Goal: Check status

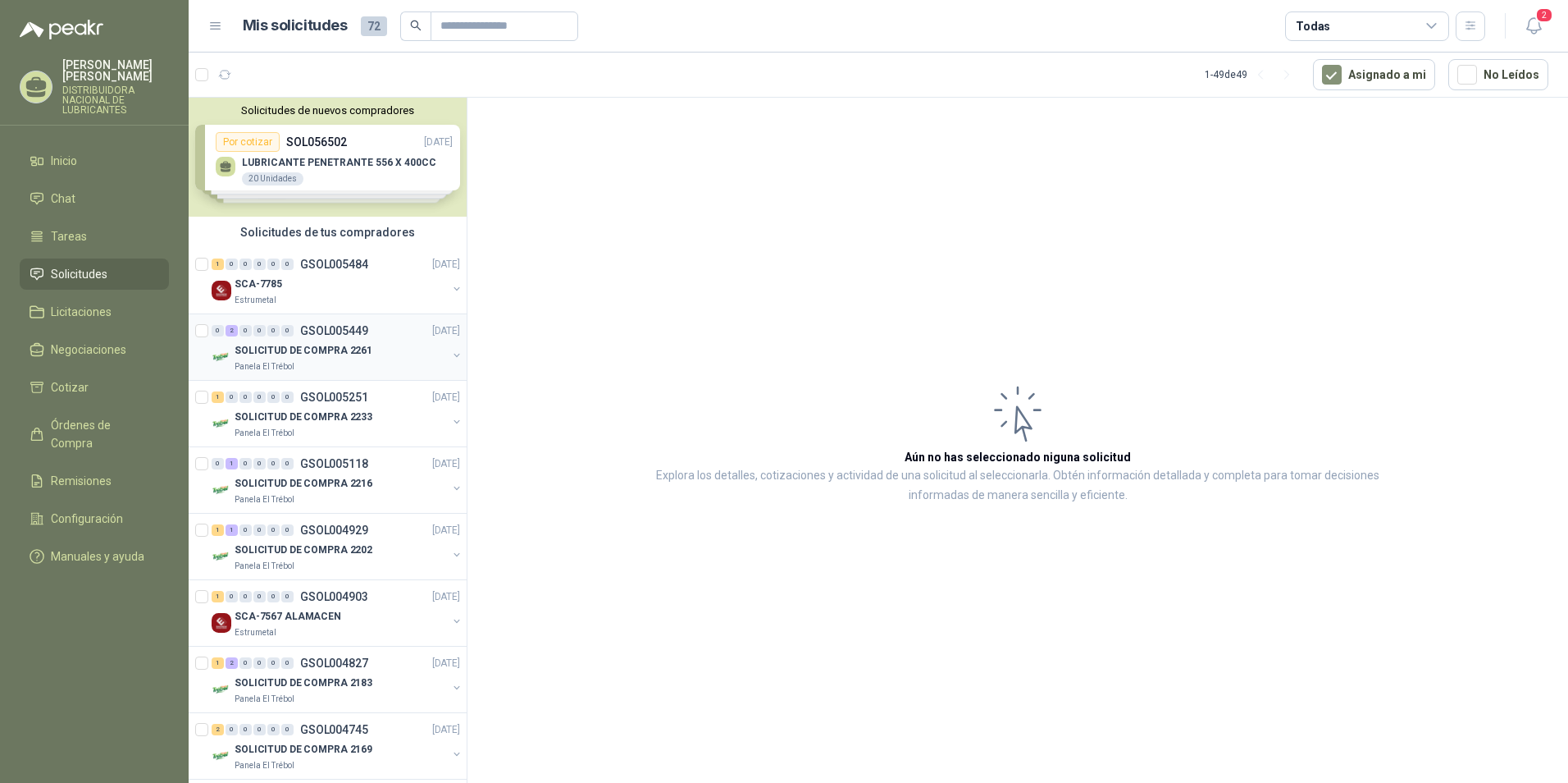
click at [331, 353] on p "SOLICITUD DE COMPRA 2261" at bounding box center [303, 351] width 138 height 15
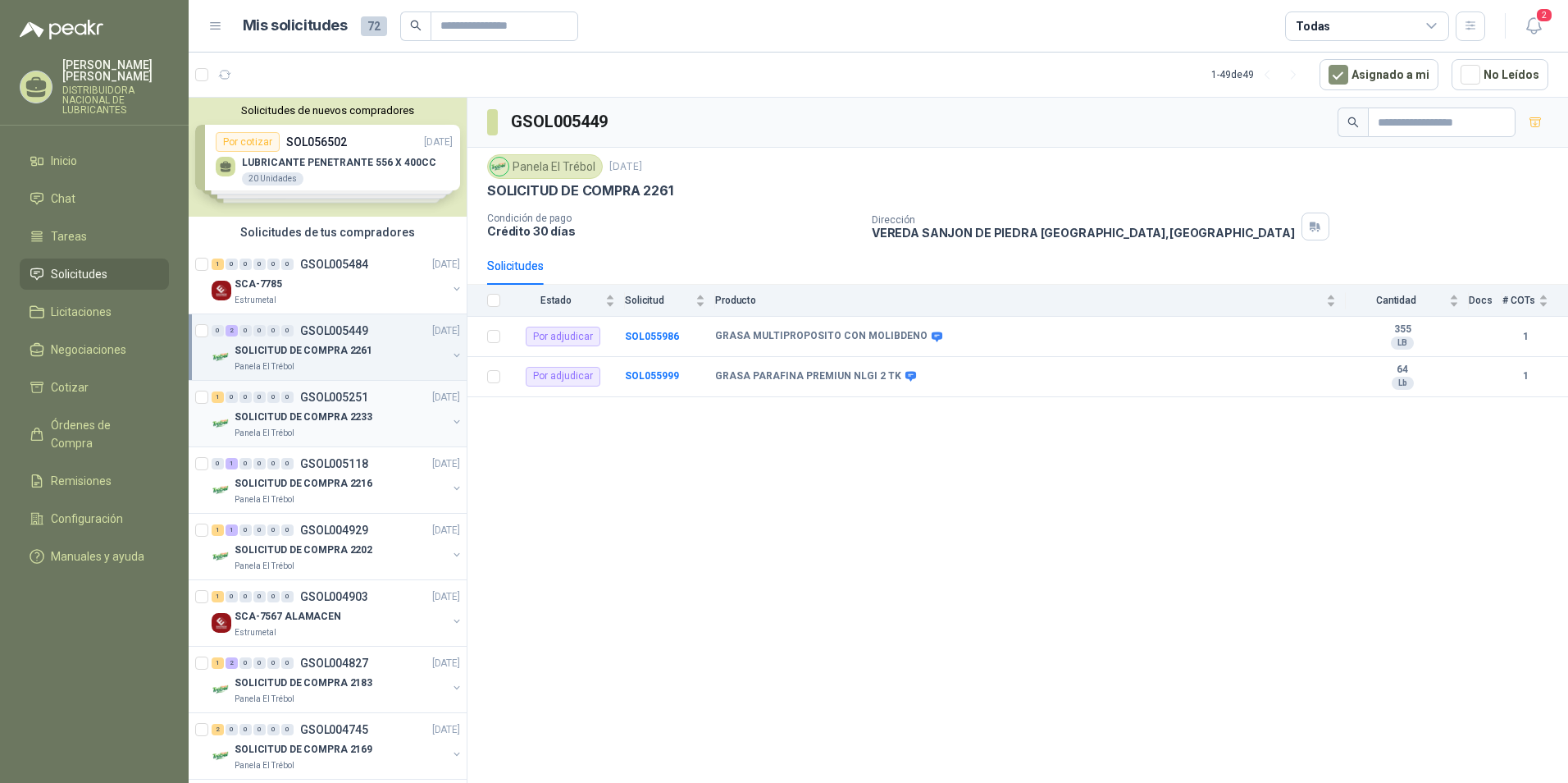
click at [316, 407] on link "1 0 0 0 0 0 GSOL005251 [DATE] SOLICITUD DE COMPRA 2233 Panela El Trébol" at bounding box center [337, 414] width 251 height 52
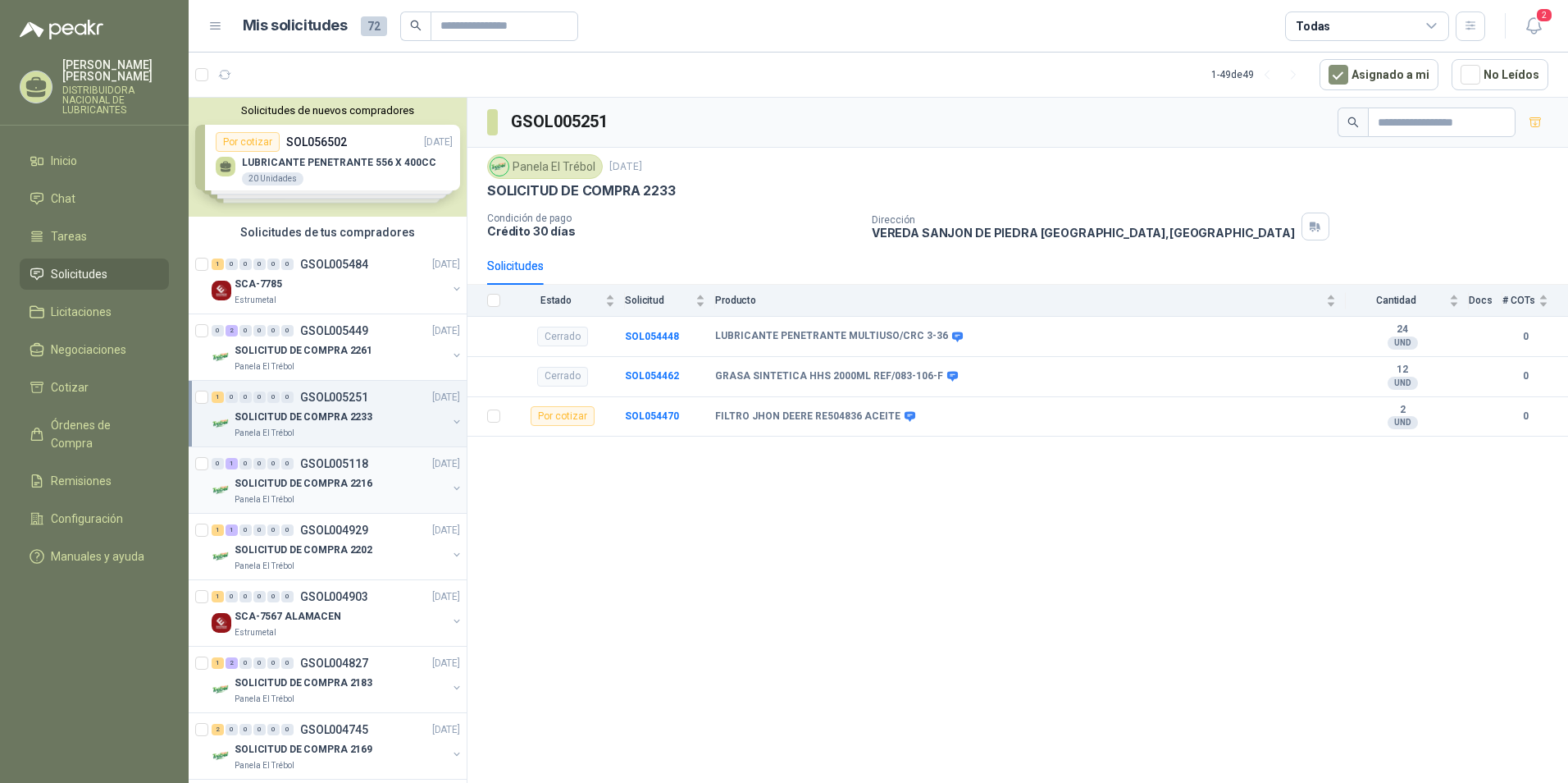
click at [267, 479] on p "SOLICITUD DE COMPRA 2216" at bounding box center [303, 483] width 138 height 15
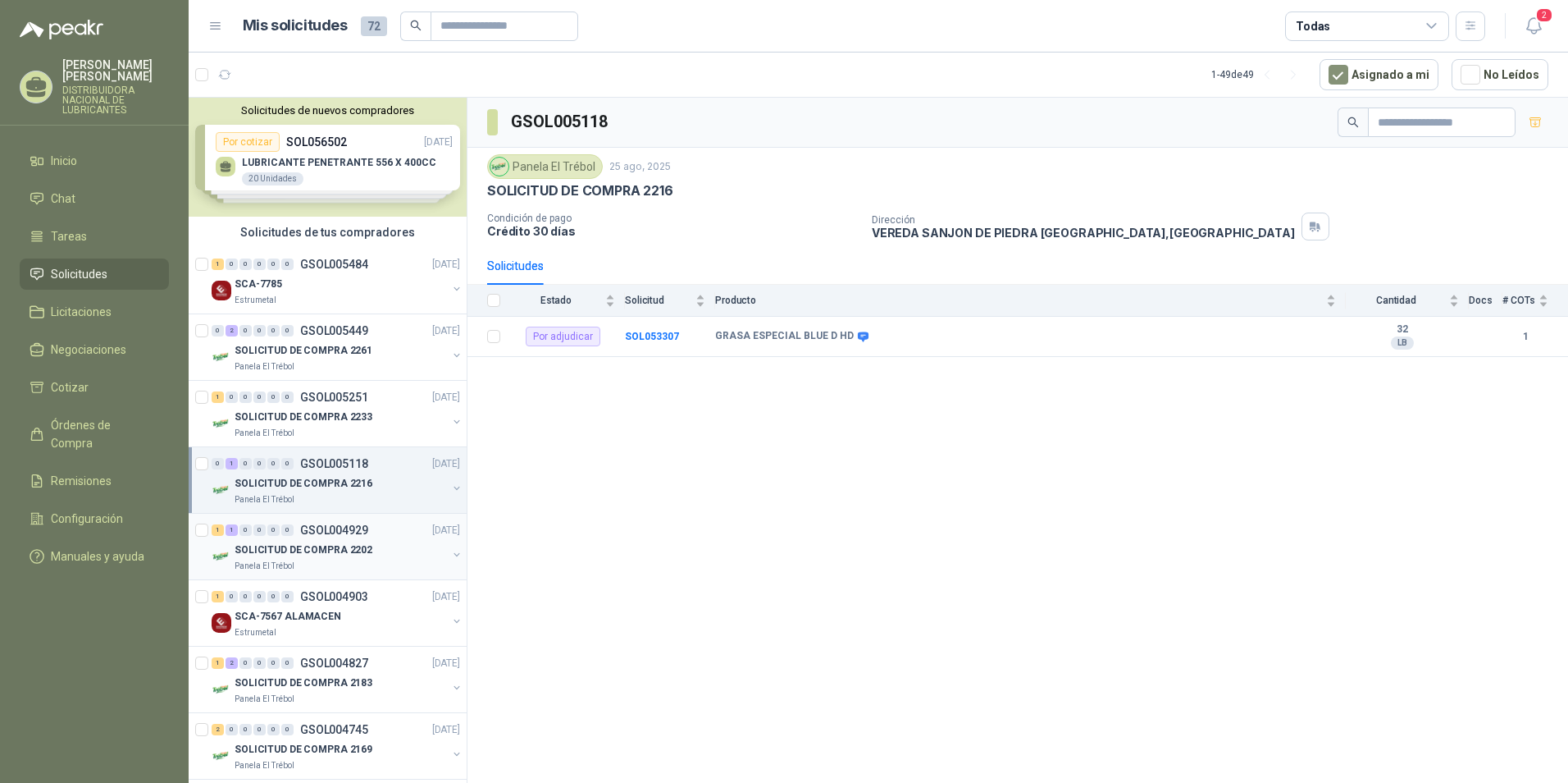
click at [319, 550] on p "SOLICITUD DE COMPRA 2202" at bounding box center [303, 550] width 138 height 15
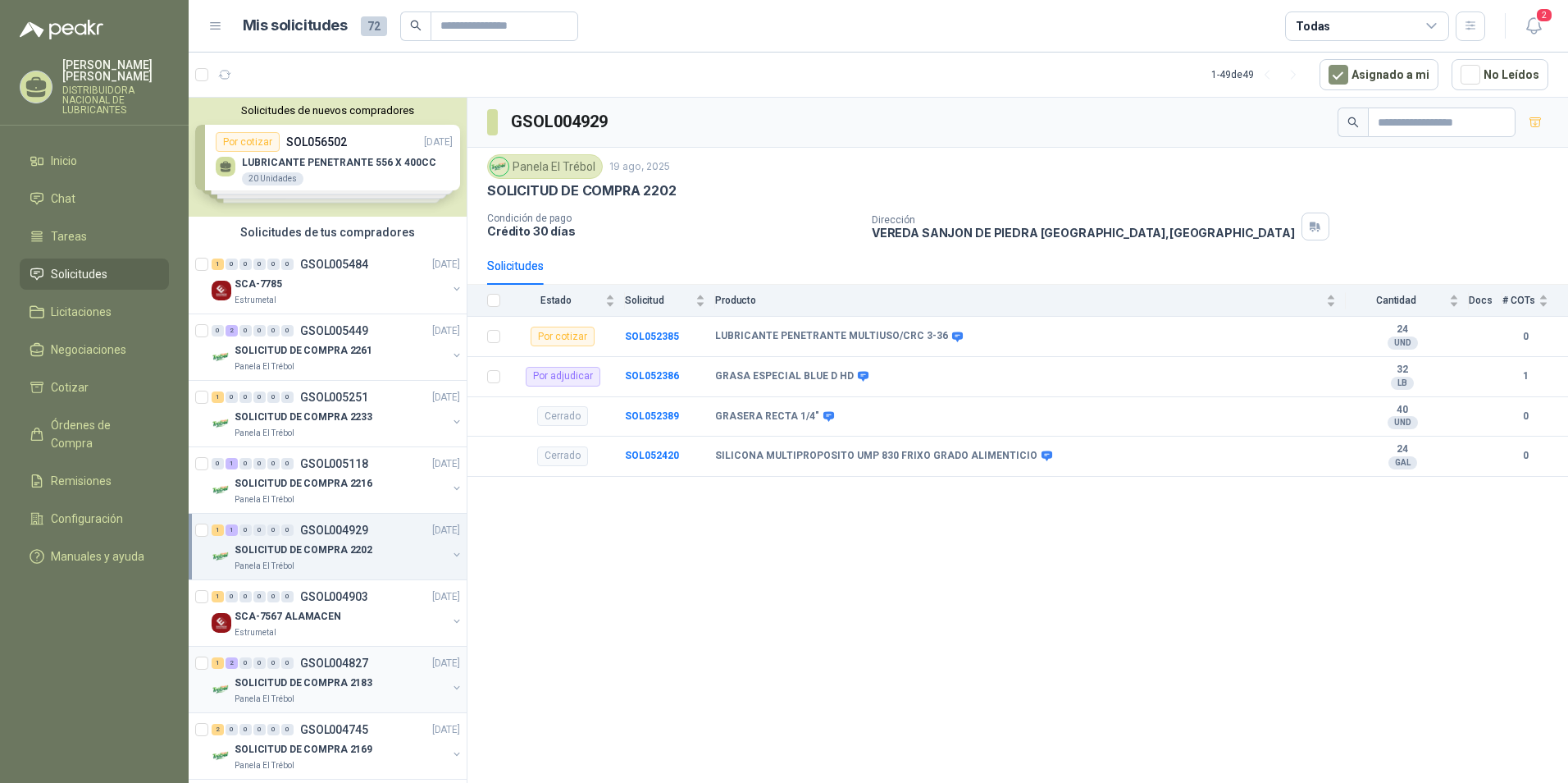
click at [304, 675] on p "SOLICITUD DE COMPRA 2183" at bounding box center [303, 682] width 138 height 15
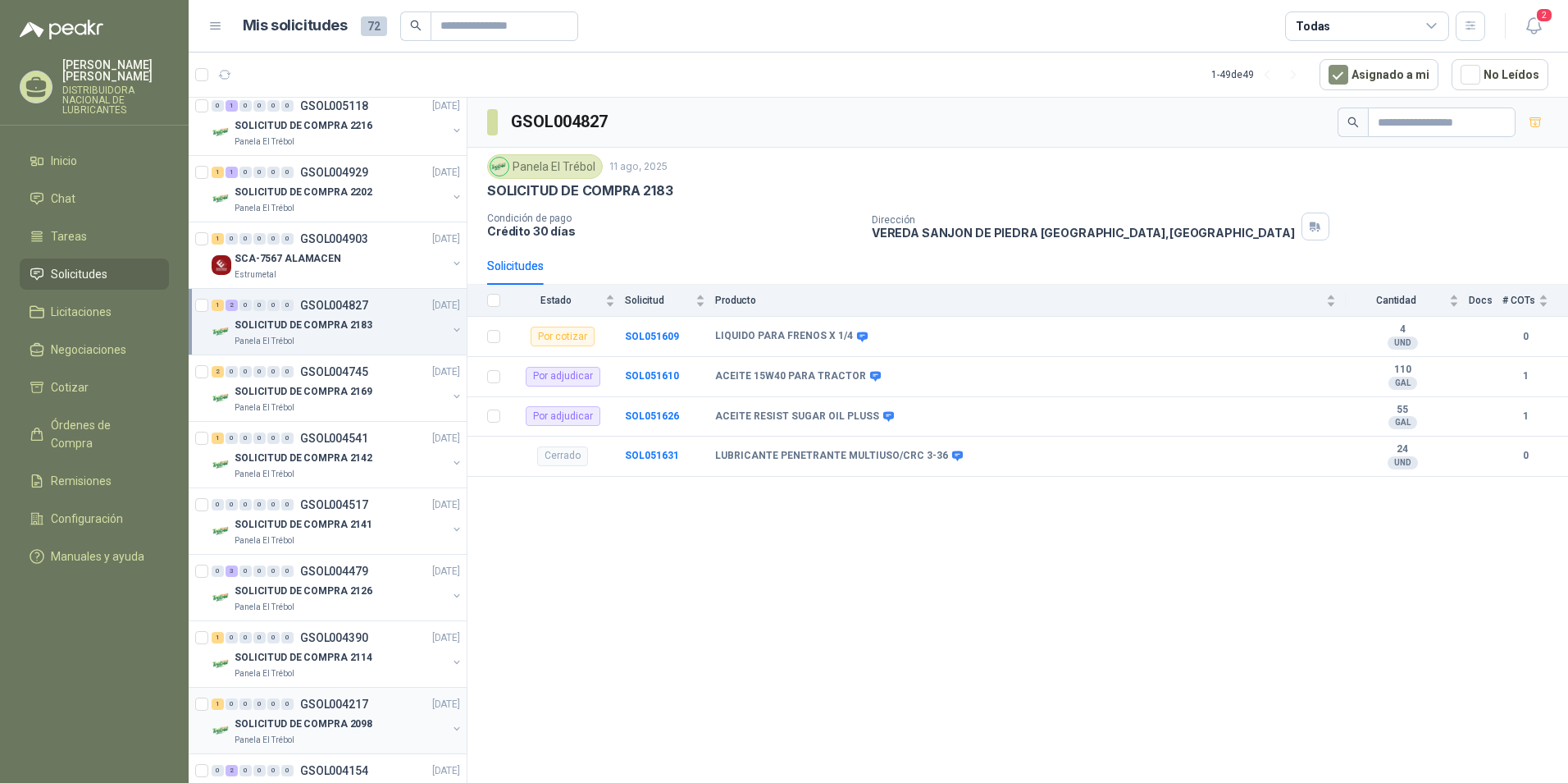
scroll to position [410, 0]
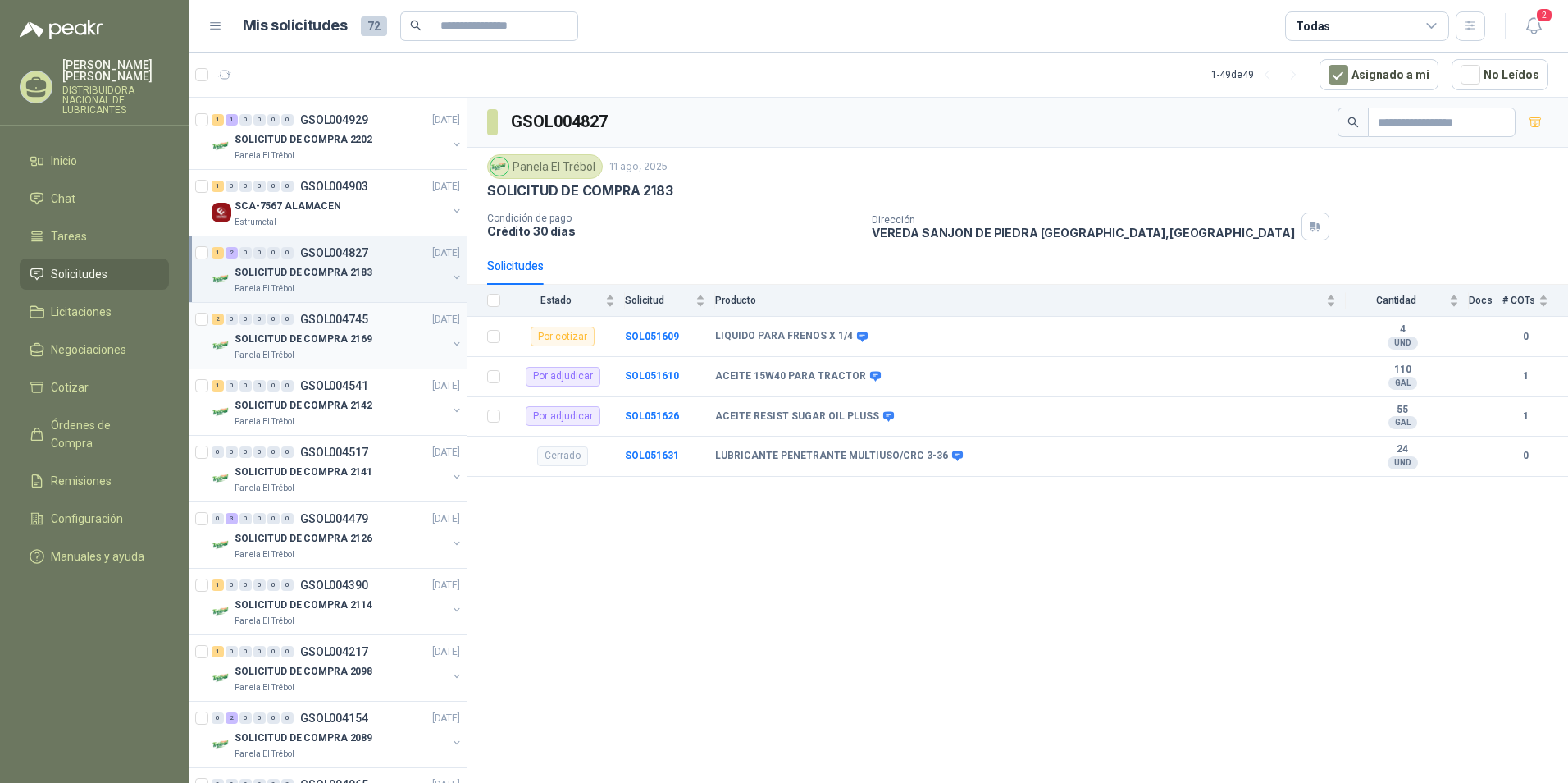
click at [301, 323] on p "GSOL004745" at bounding box center [334, 319] width 68 height 12
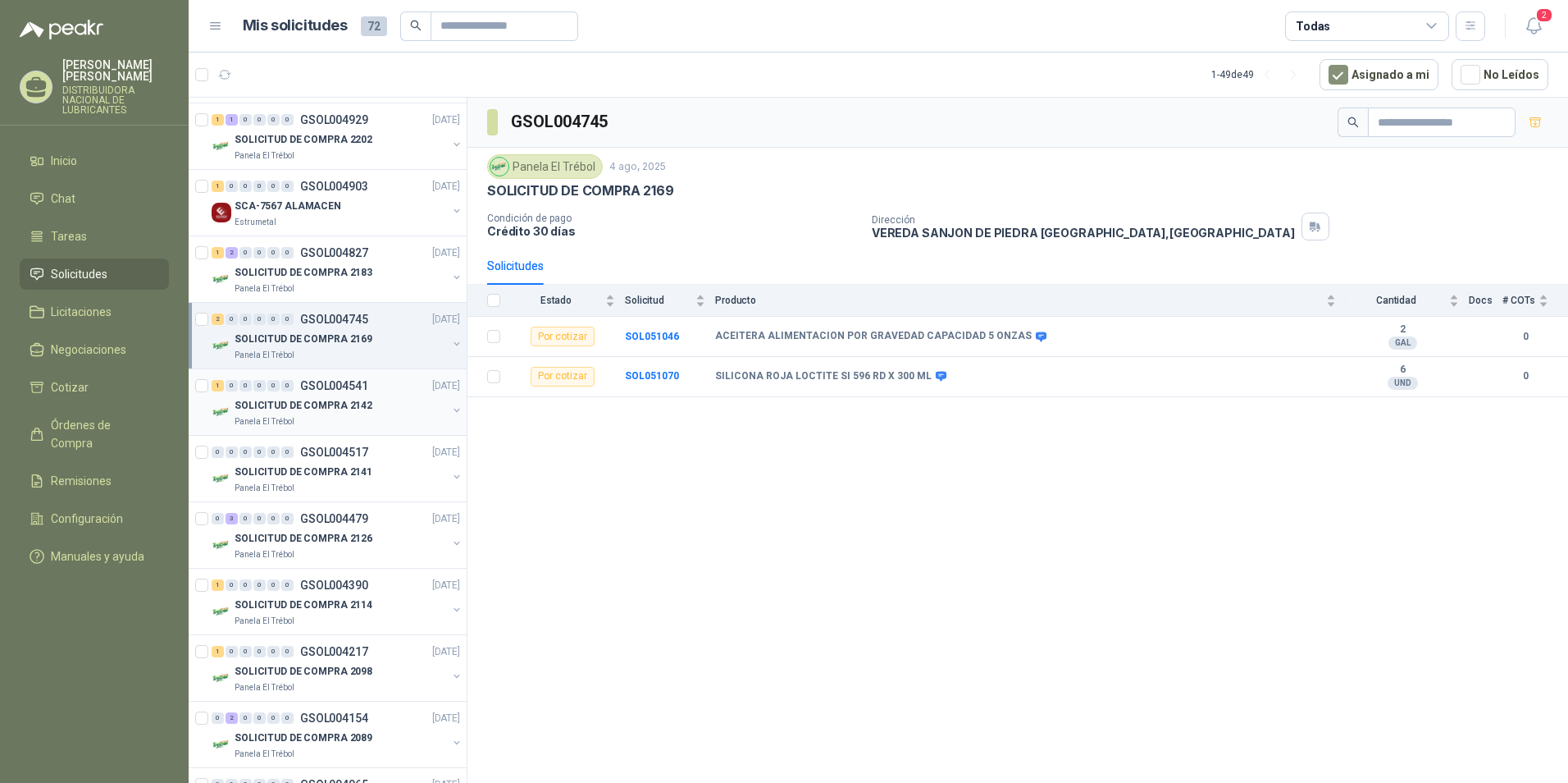
click at [290, 398] on p "SOLICITUD DE COMPRA 2142" at bounding box center [303, 405] width 138 height 15
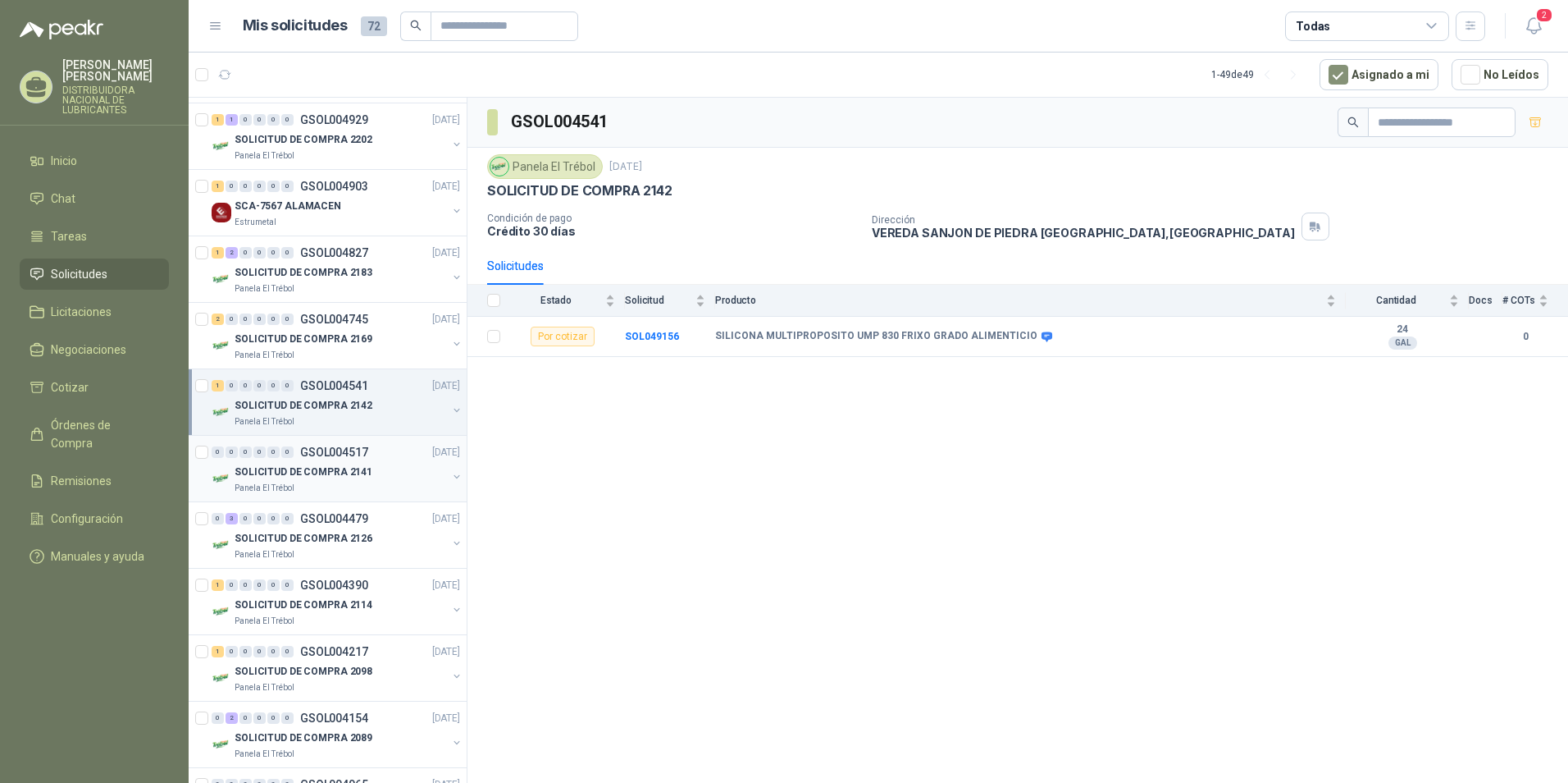
click at [294, 464] on div "SOLICITUD DE COMPRA 2141" at bounding box center [340, 472] width 213 height 20
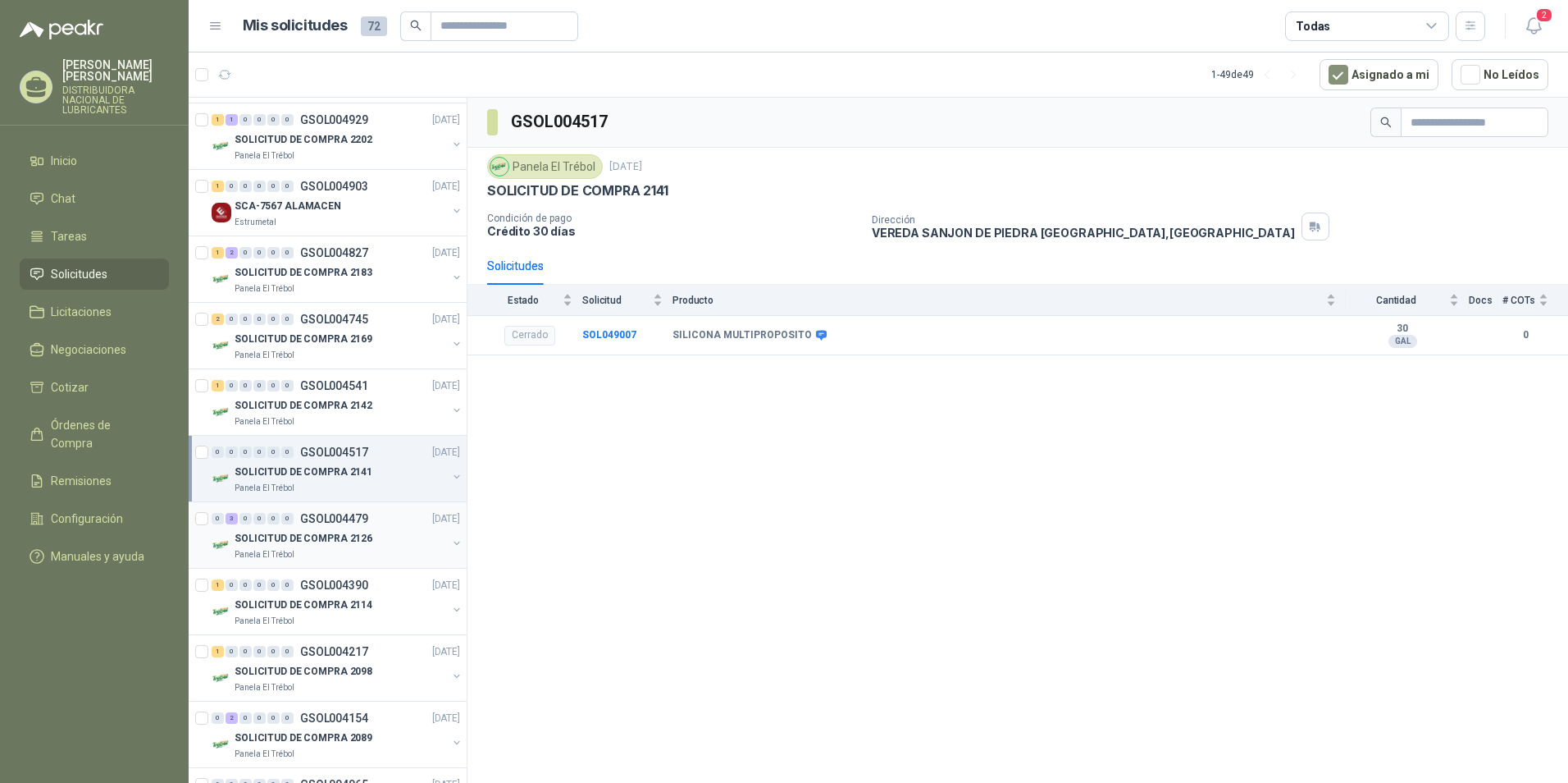
click at [310, 528] on div "SOLICITUD DE COMPRA 2126" at bounding box center [340, 538] width 213 height 20
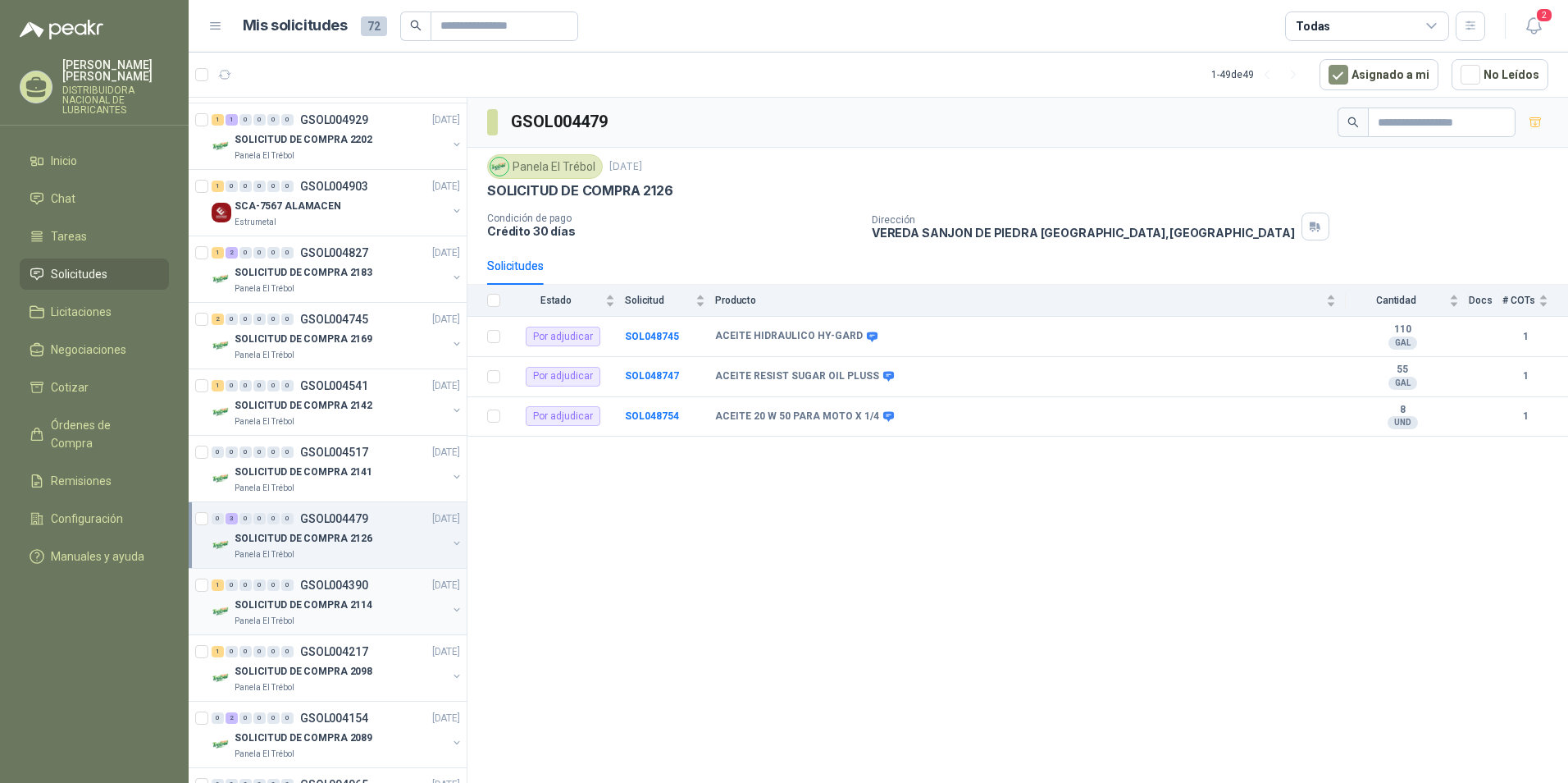
click at [306, 597] on p "SOLICITUD DE COMPRA 2114" at bounding box center [303, 605] width 138 height 15
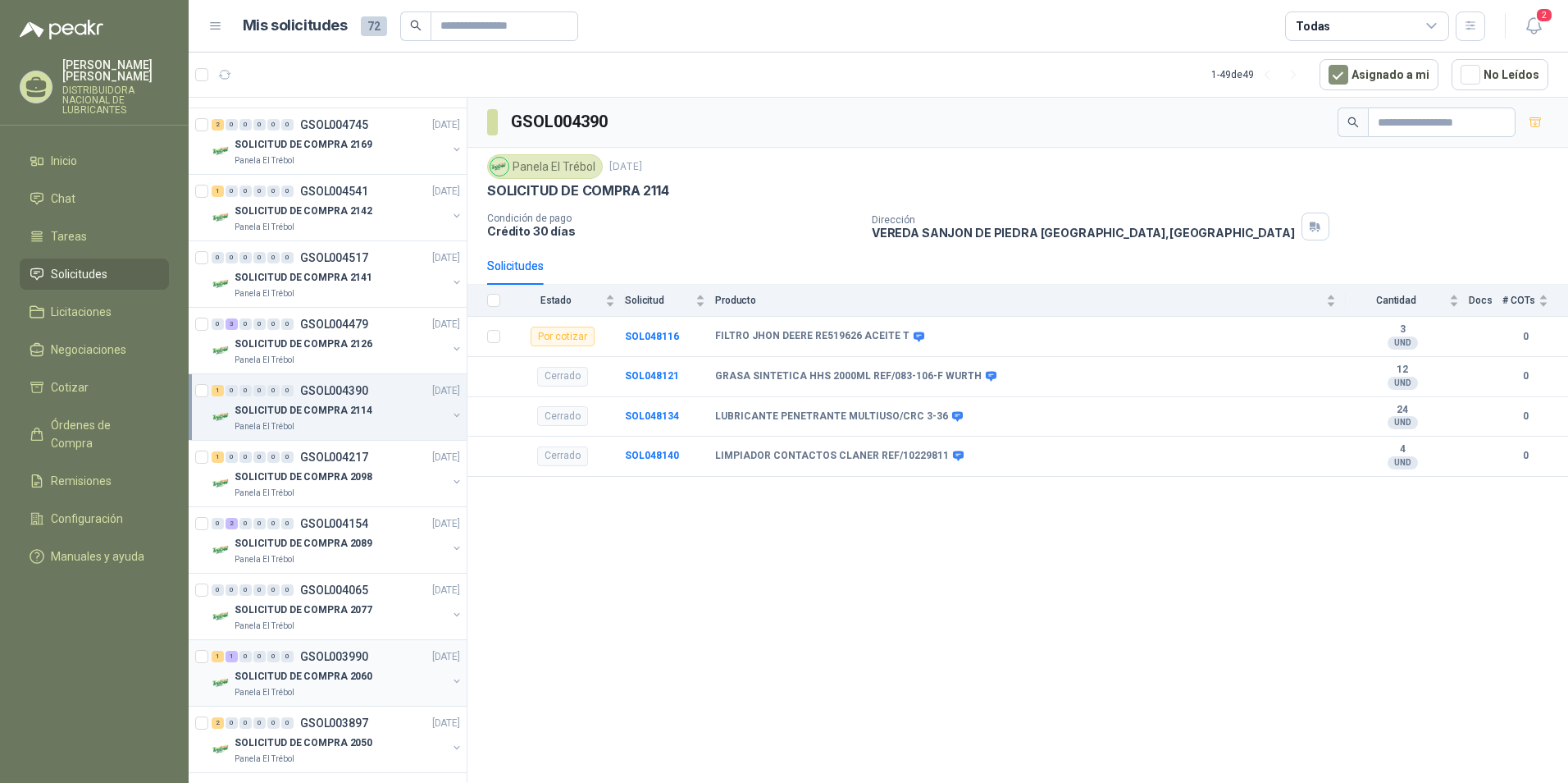
scroll to position [738, 0]
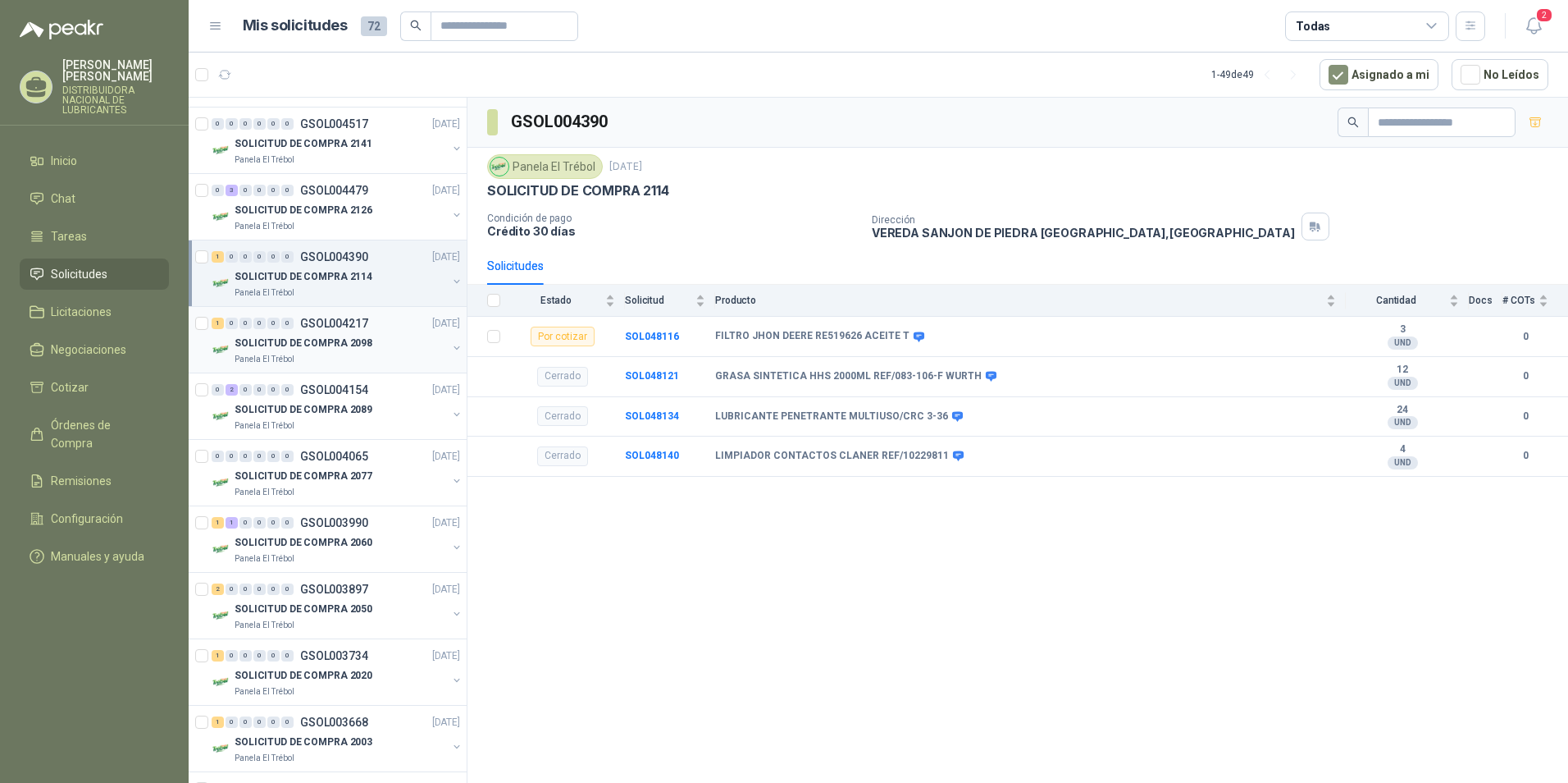
click at [304, 339] on p "SOLICITUD DE COMPRA 2098" at bounding box center [303, 342] width 138 height 15
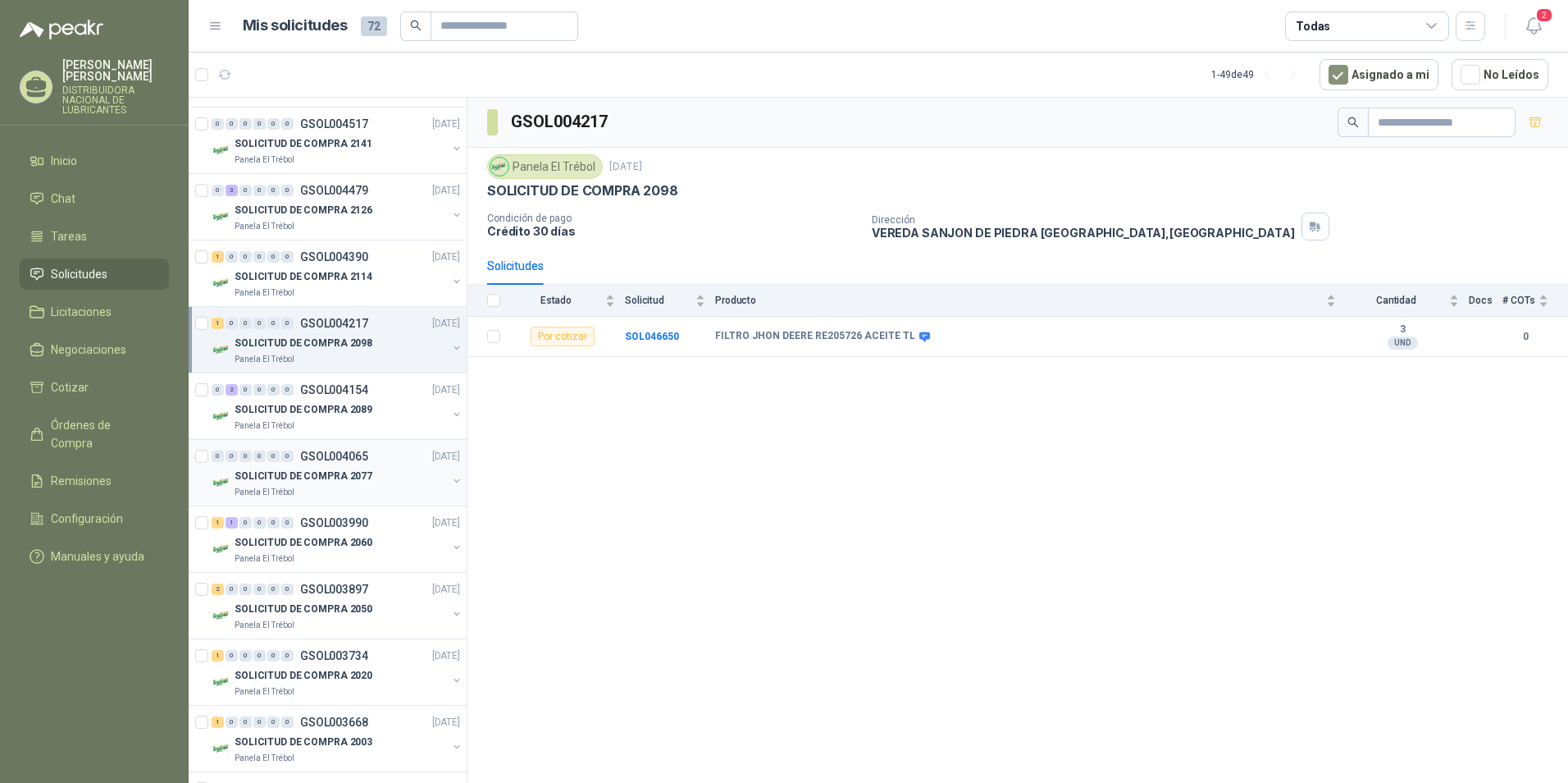
click at [311, 460] on p "GSOL004065" at bounding box center [334, 456] width 68 height 12
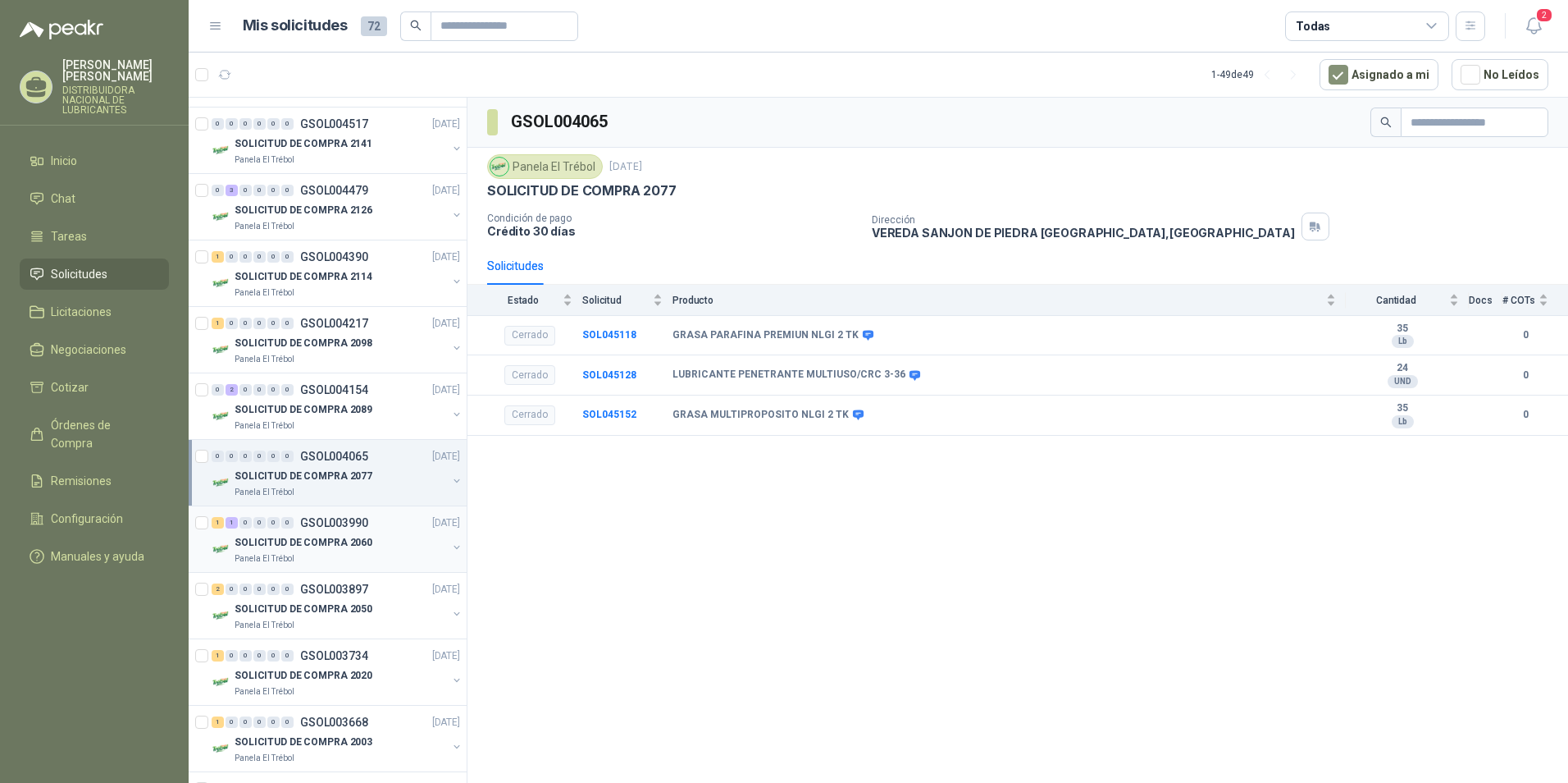
click at [295, 545] on p "SOLICITUD DE COMPRA 2060" at bounding box center [303, 542] width 138 height 15
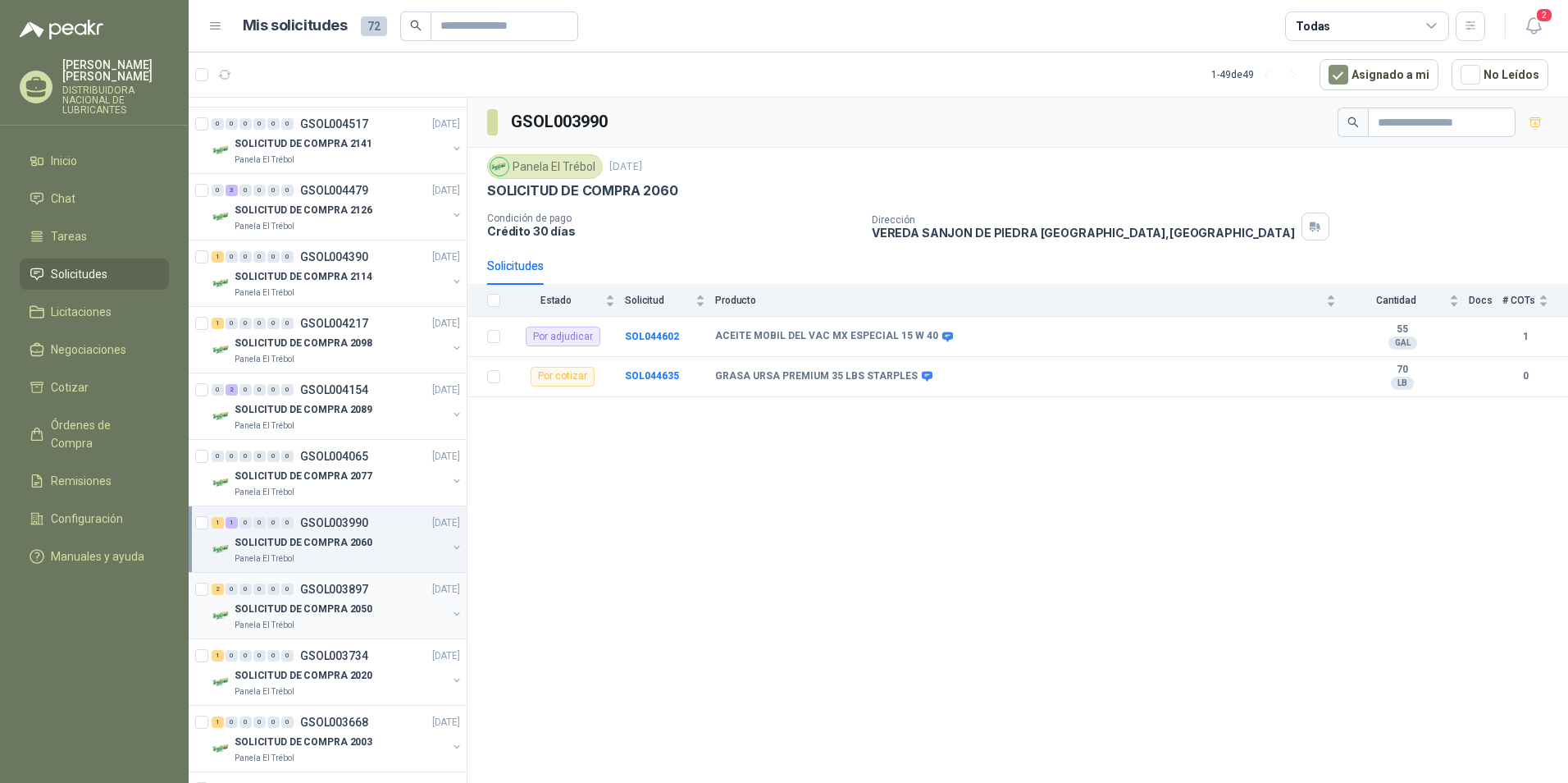
click at [284, 618] on p "Panela El Trébol" at bounding box center [264, 624] width 59 height 14
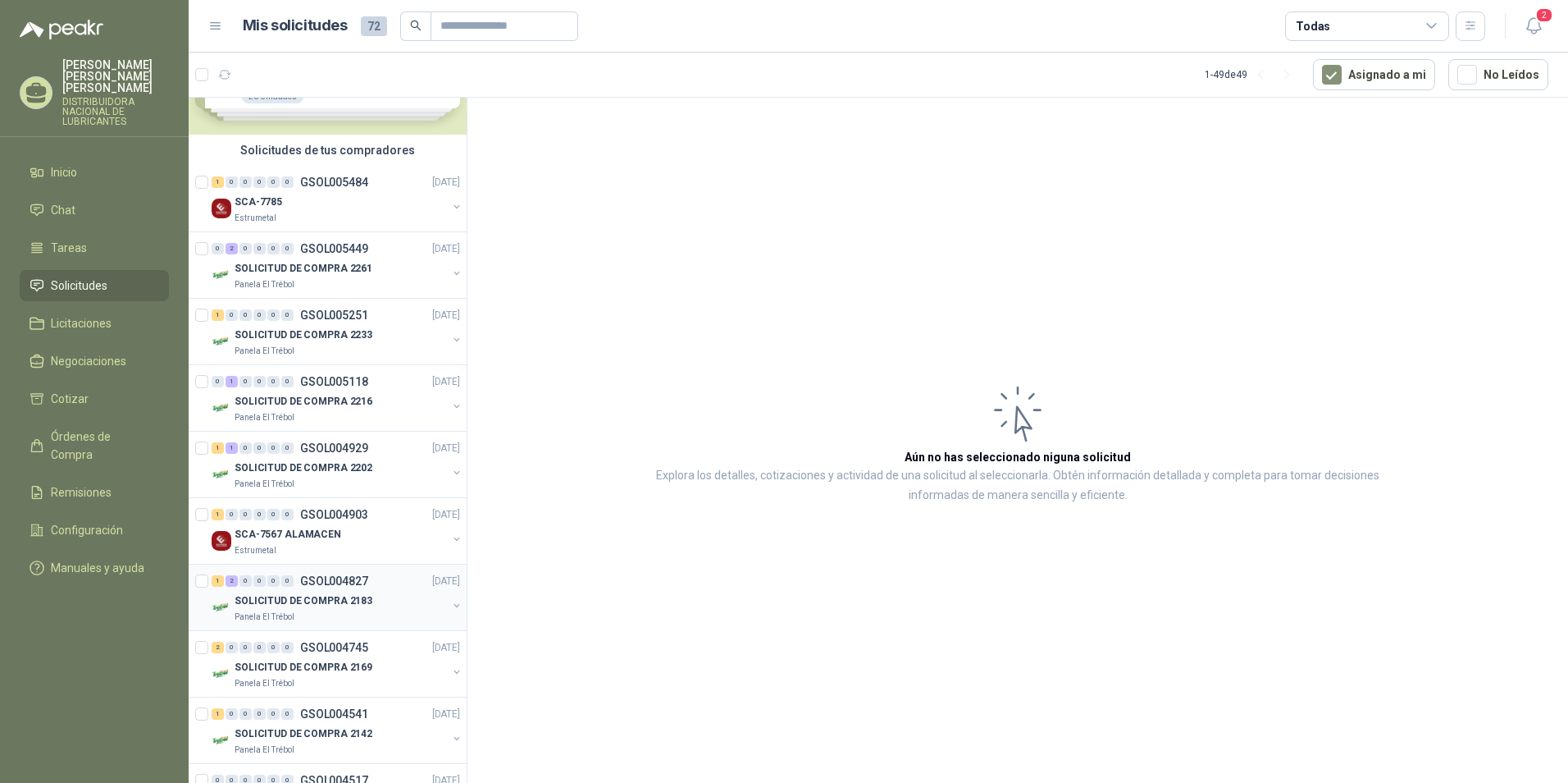
scroll to position [164, 0]
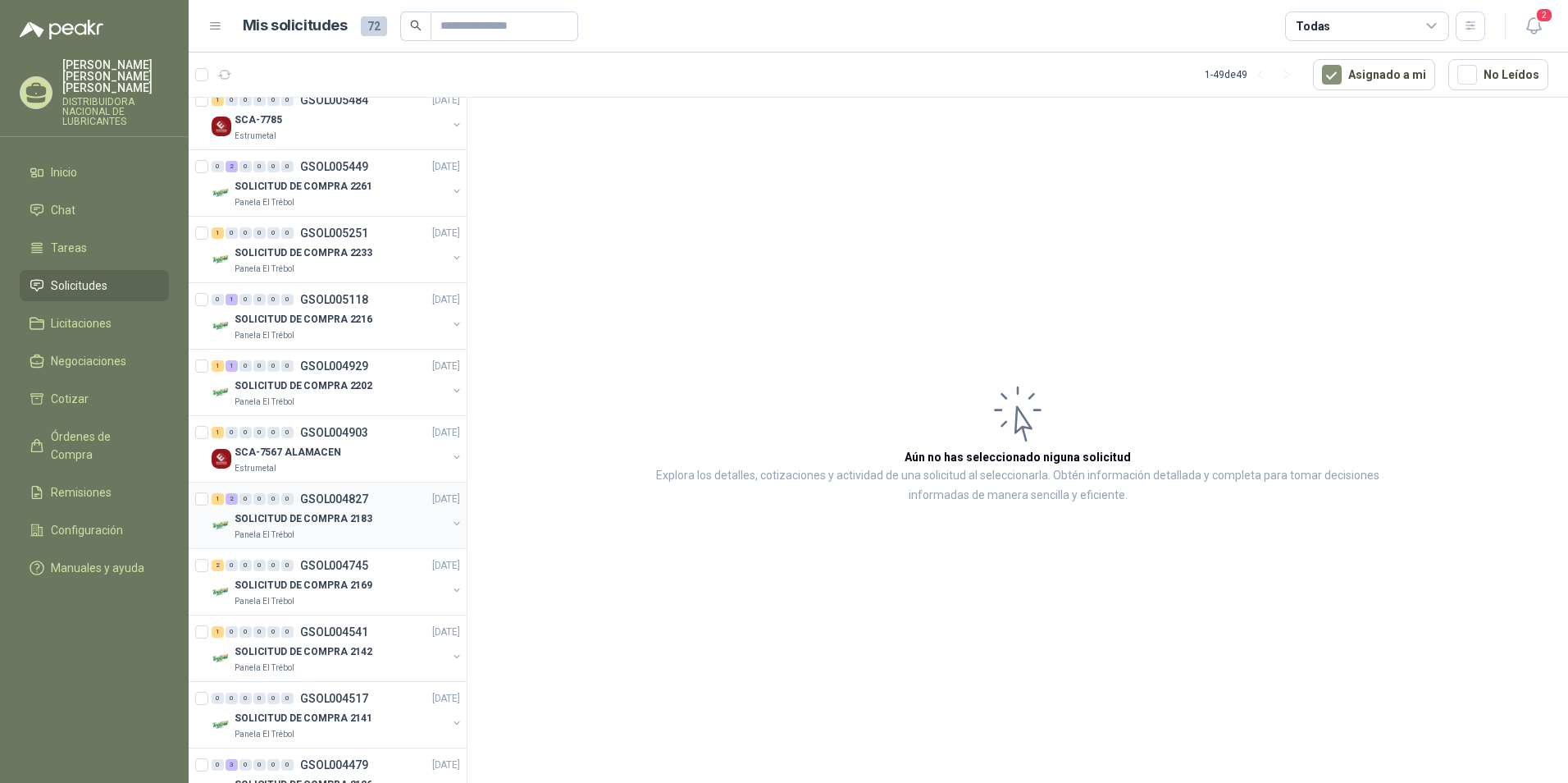
click at [286, 518] on p "SOLICITUD DE COMPRA 2183" at bounding box center [303, 518] width 138 height 15
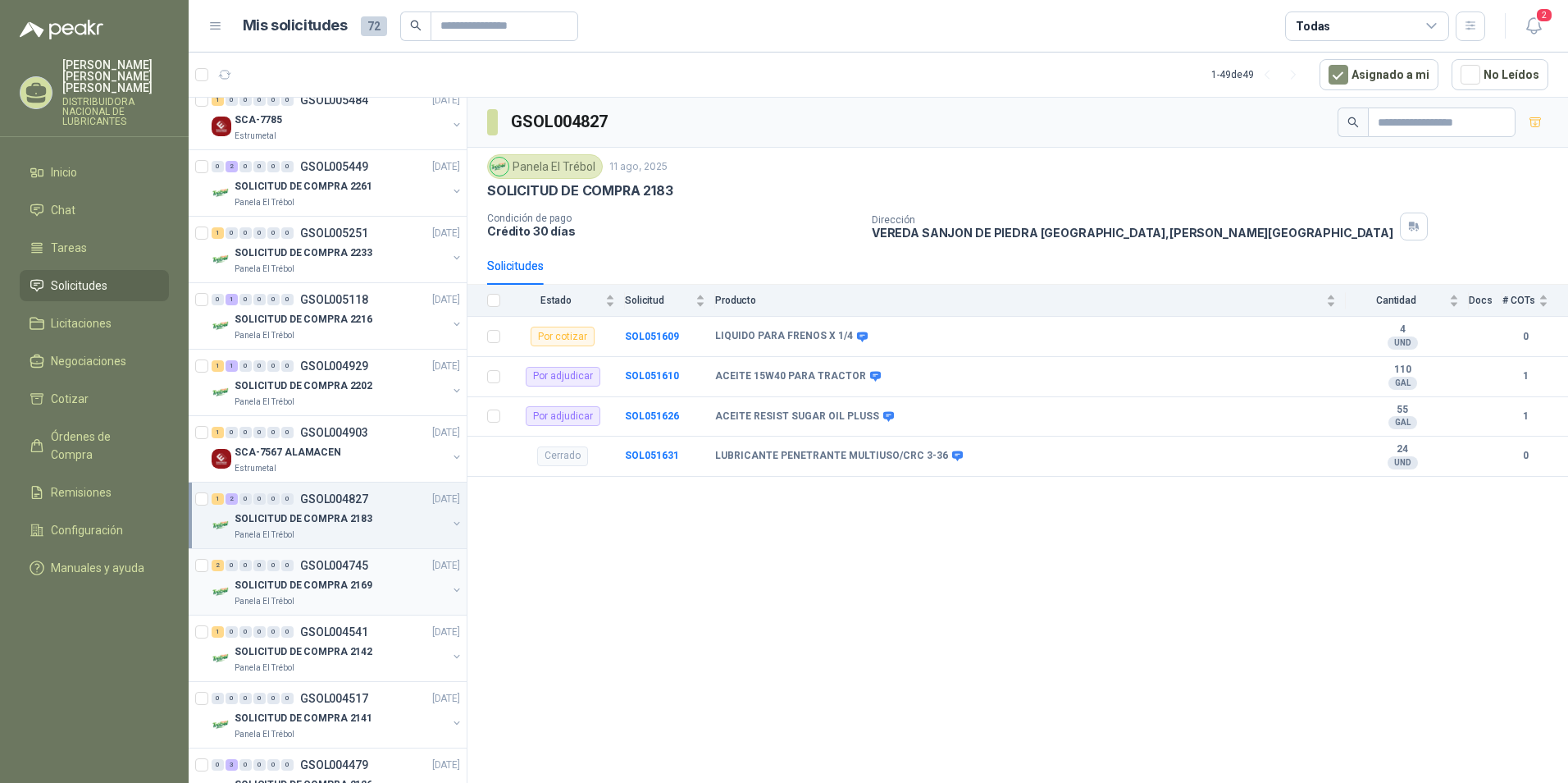
click at [296, 586] on p "SOLICITUD DE COMPRA 2169" at bounding box center [303, 585] width 138 height 15
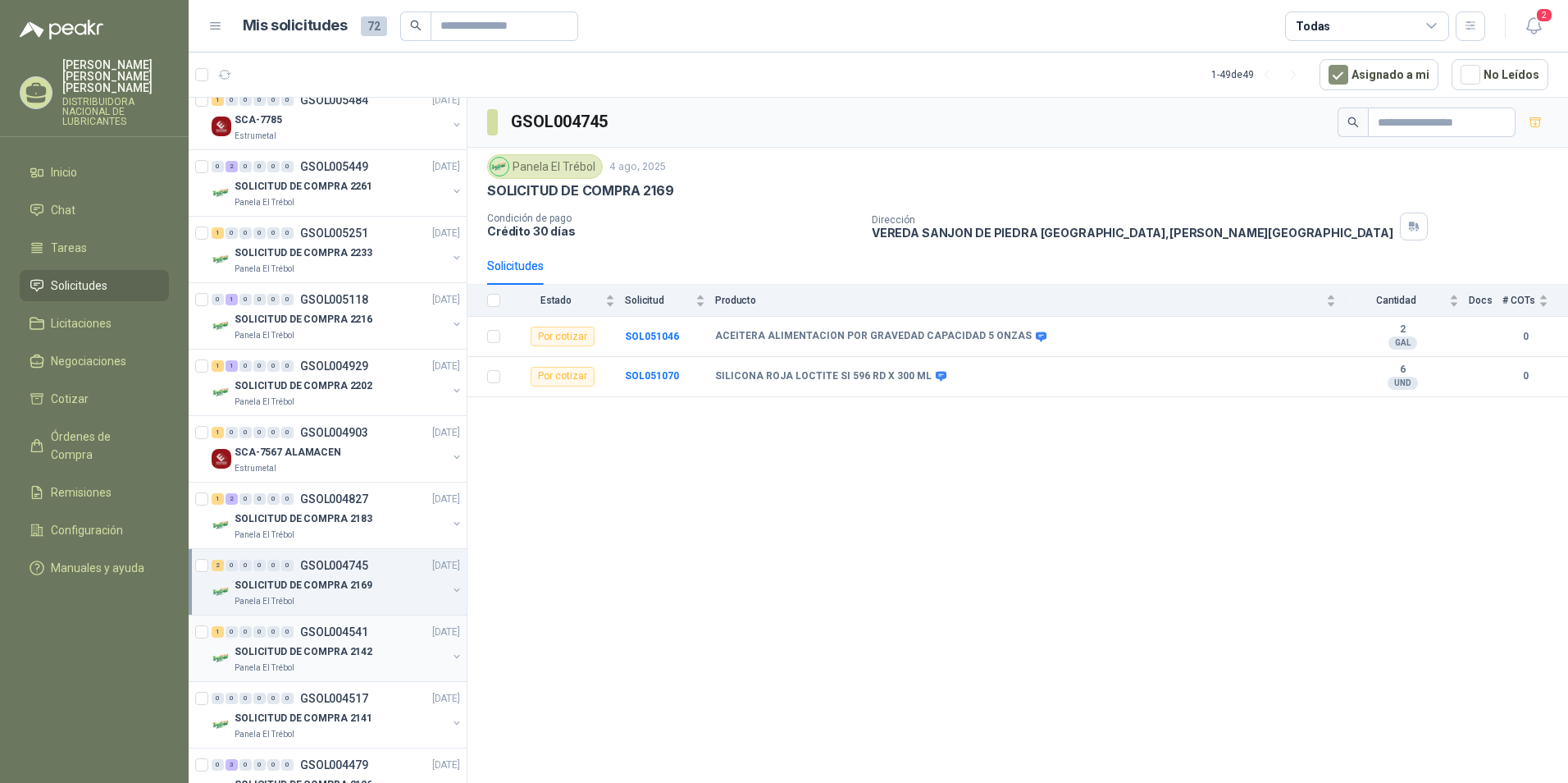
click at [276, 660] on div "SOLICITUD DE COMPRA 2142" at bounding box center [340, 651] width 213 height 20
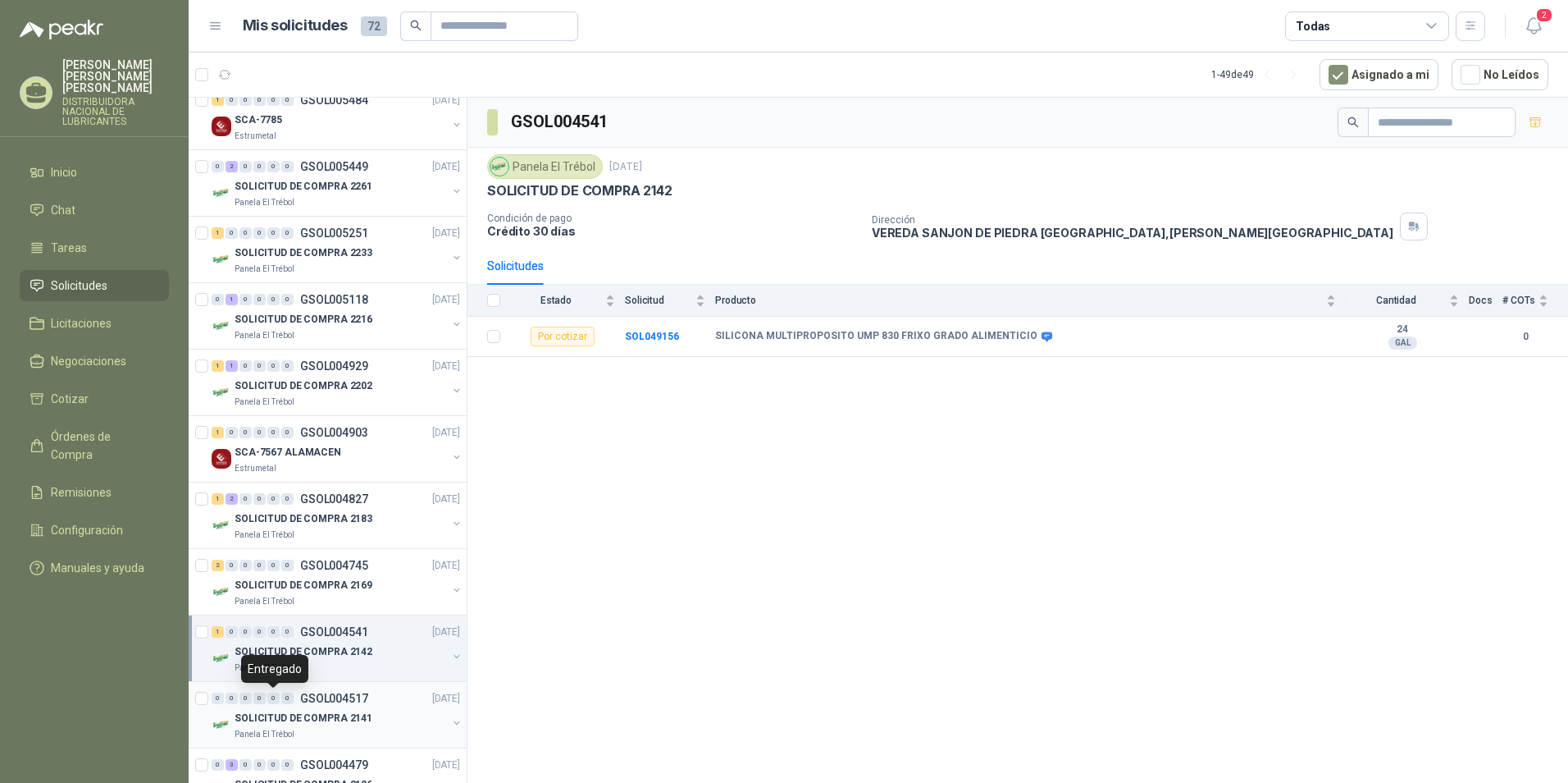
click at [276, 702] on div "0" at bounding box center [274, 697] width 13 height 12
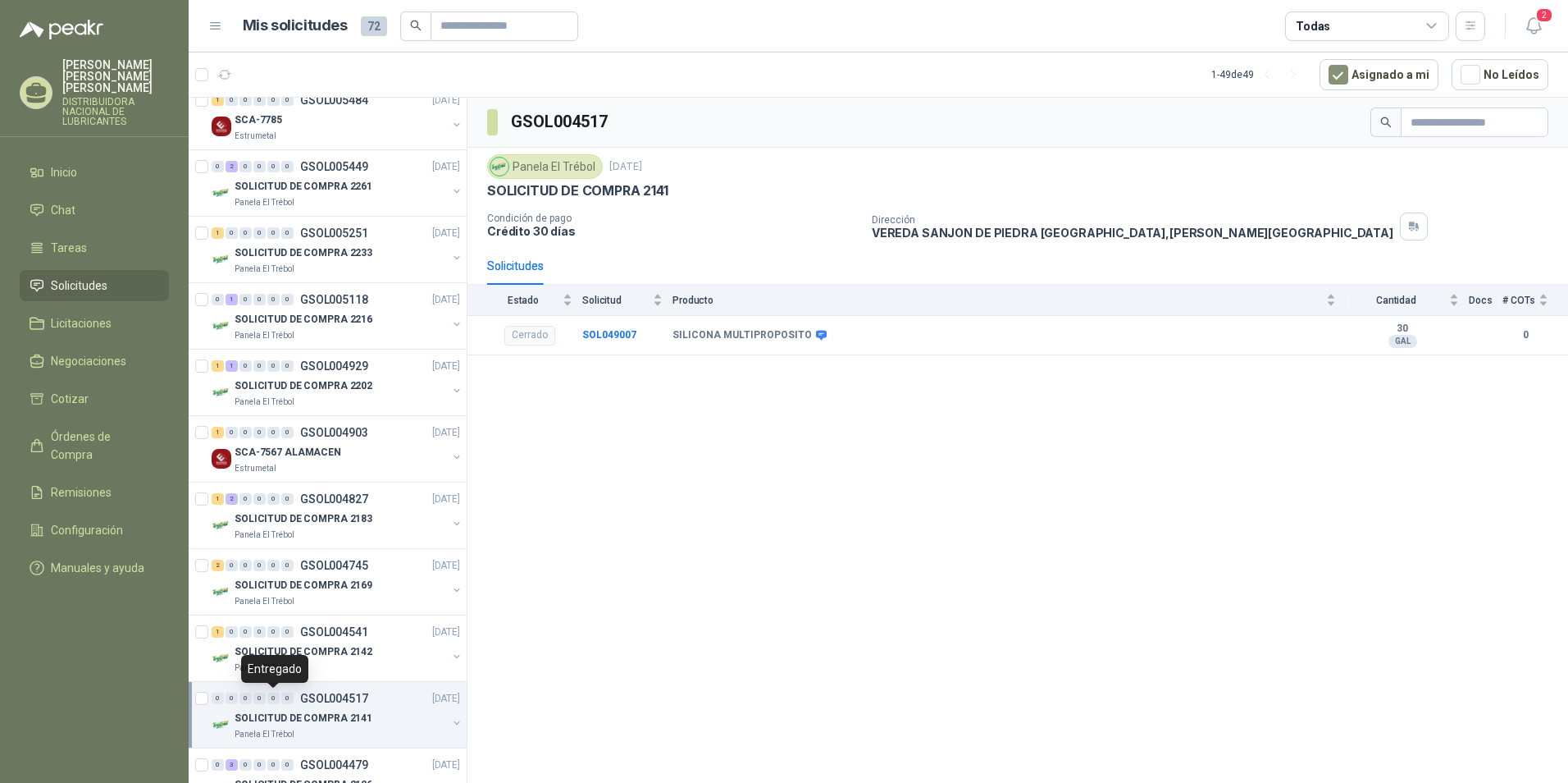
drag, startPoint x: 276, startPoint y: 692, endPoint x: 673, endPoint y: 582, distance: 412.0
click at [693, 578] on div "GSOL004517 Panela El Trébol 17 jul, 2025 SOLICITUD DE COMPRA 2141 Condición de …" at bounding box center [1018, 442] width 1101 height 691
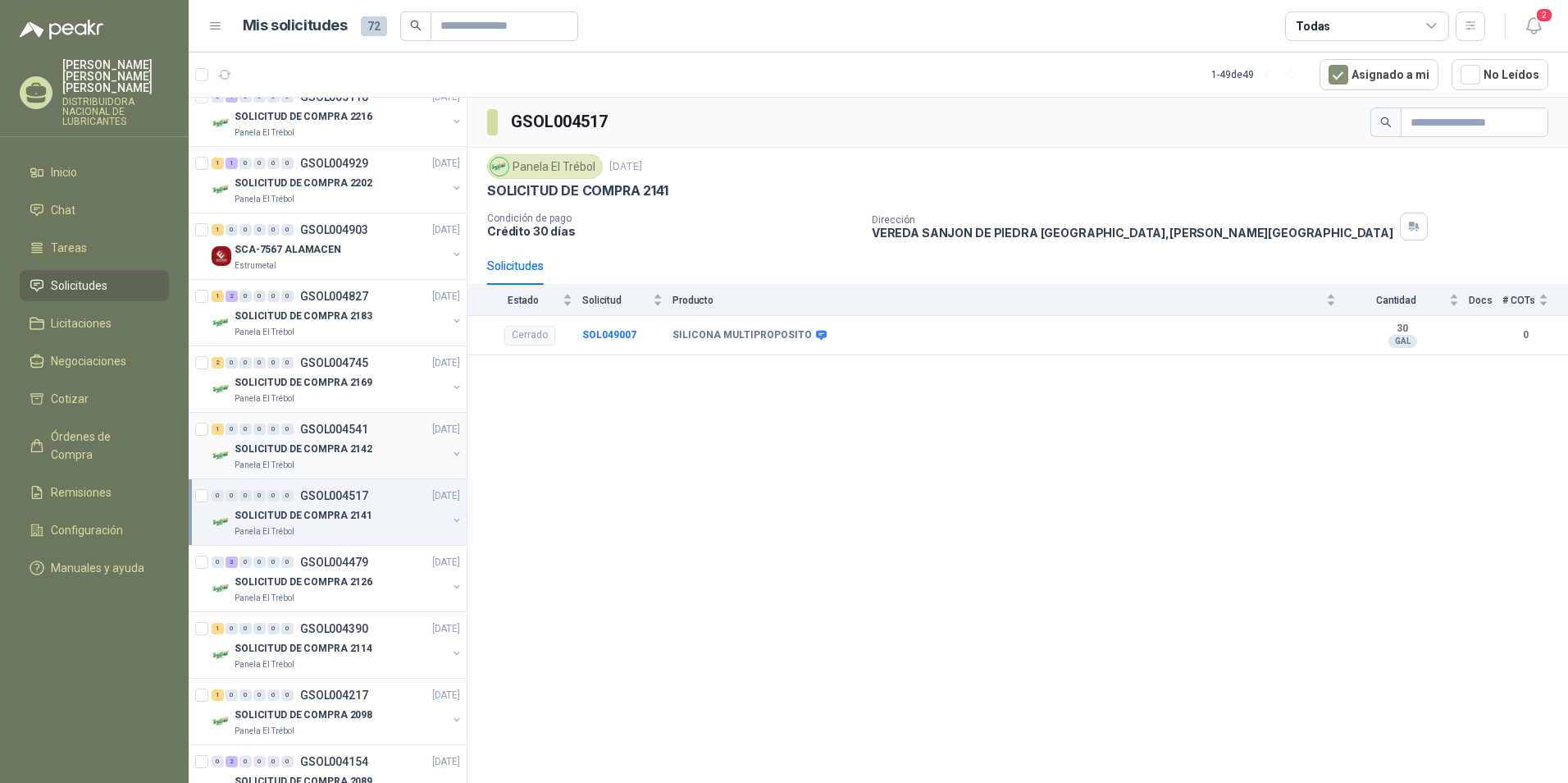
scroll to position [410, 0]
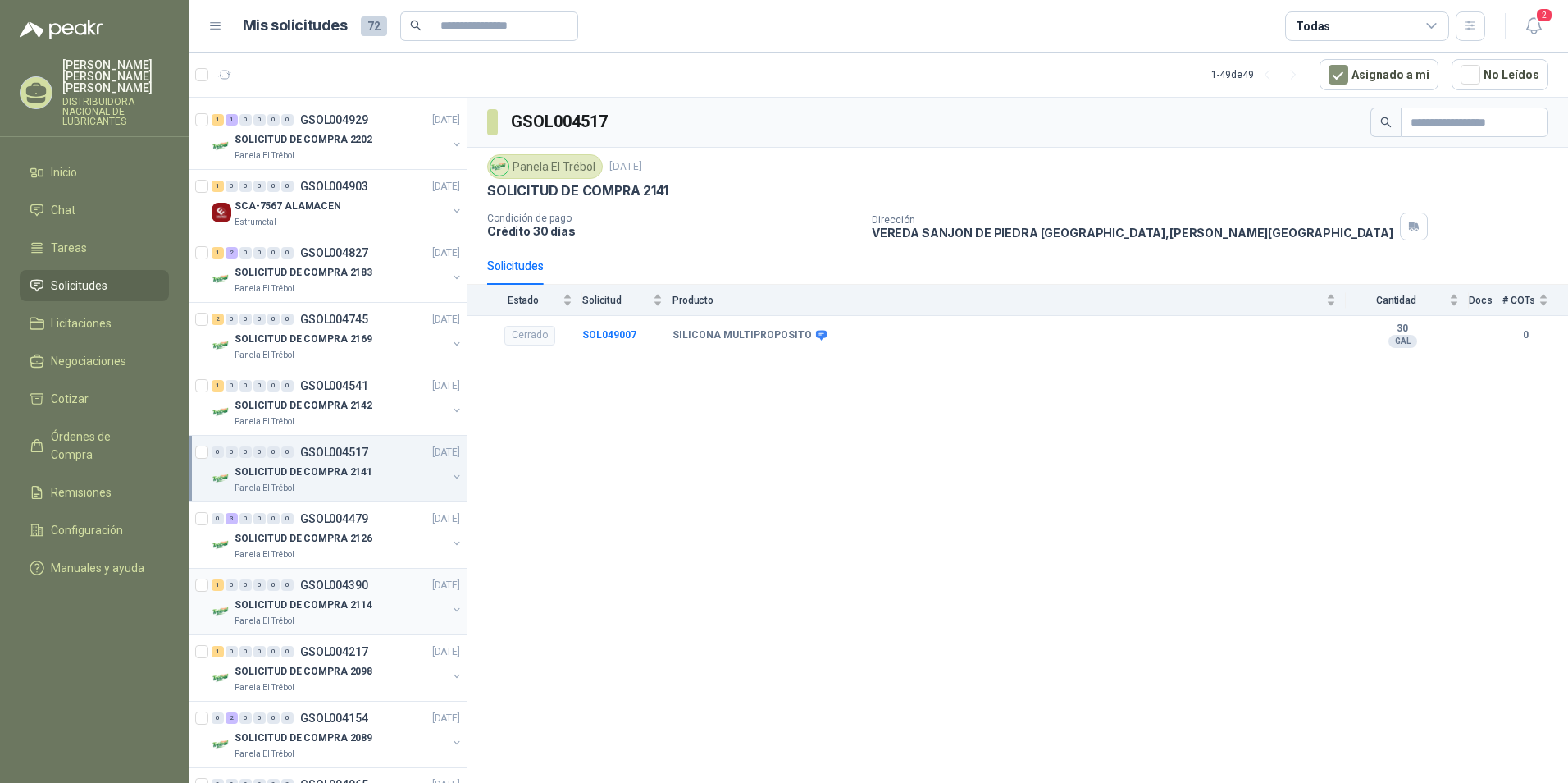
click at [270, 604] on p "SOLICITUD DE COMPRA 2114" at bounding box center [303, 605] width 138 height 15
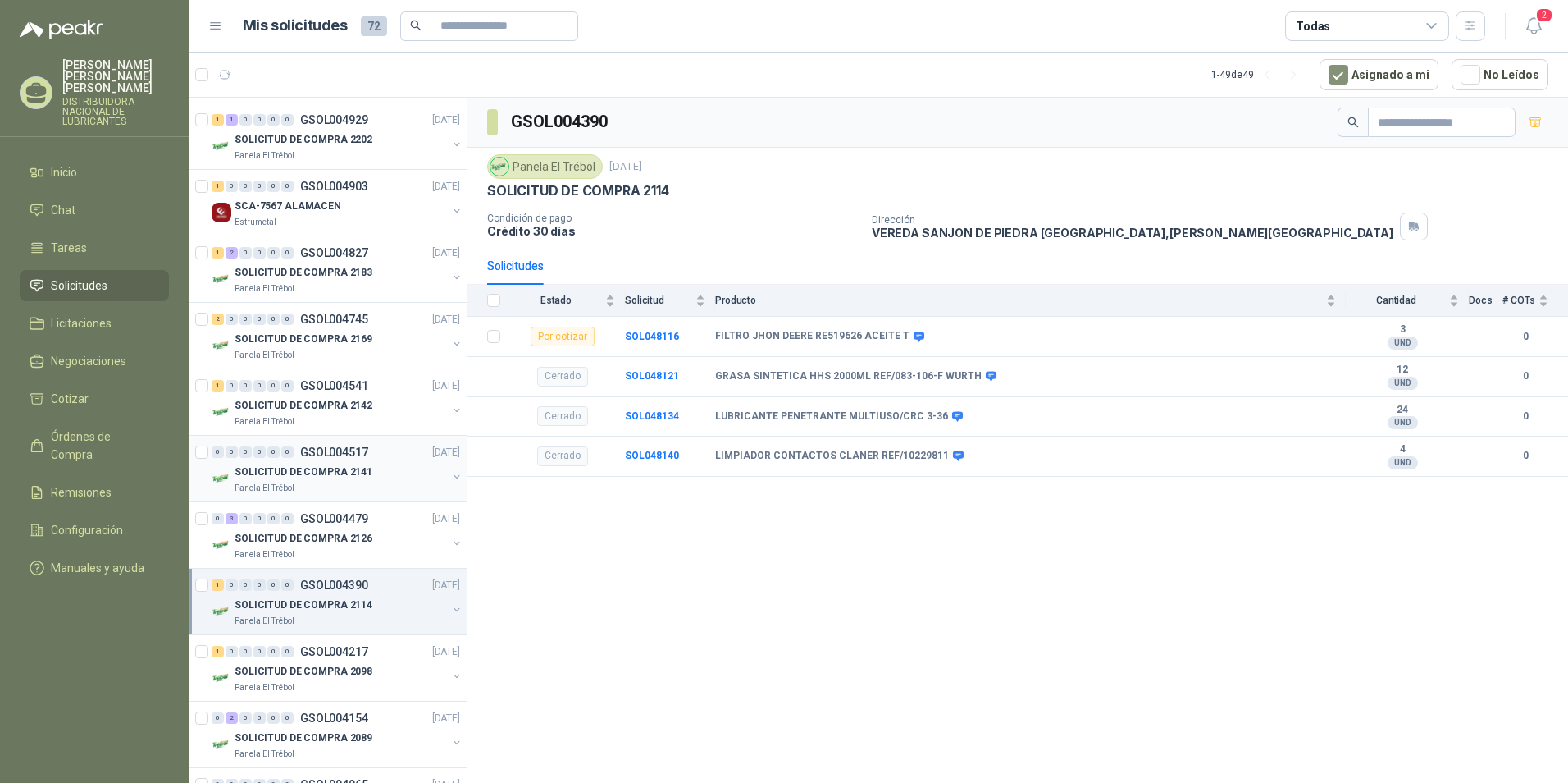
click at [297, 470] on p "SOLICITUD DE COMPRA 2141" at bounding box center [303, 471] width 138 height 15
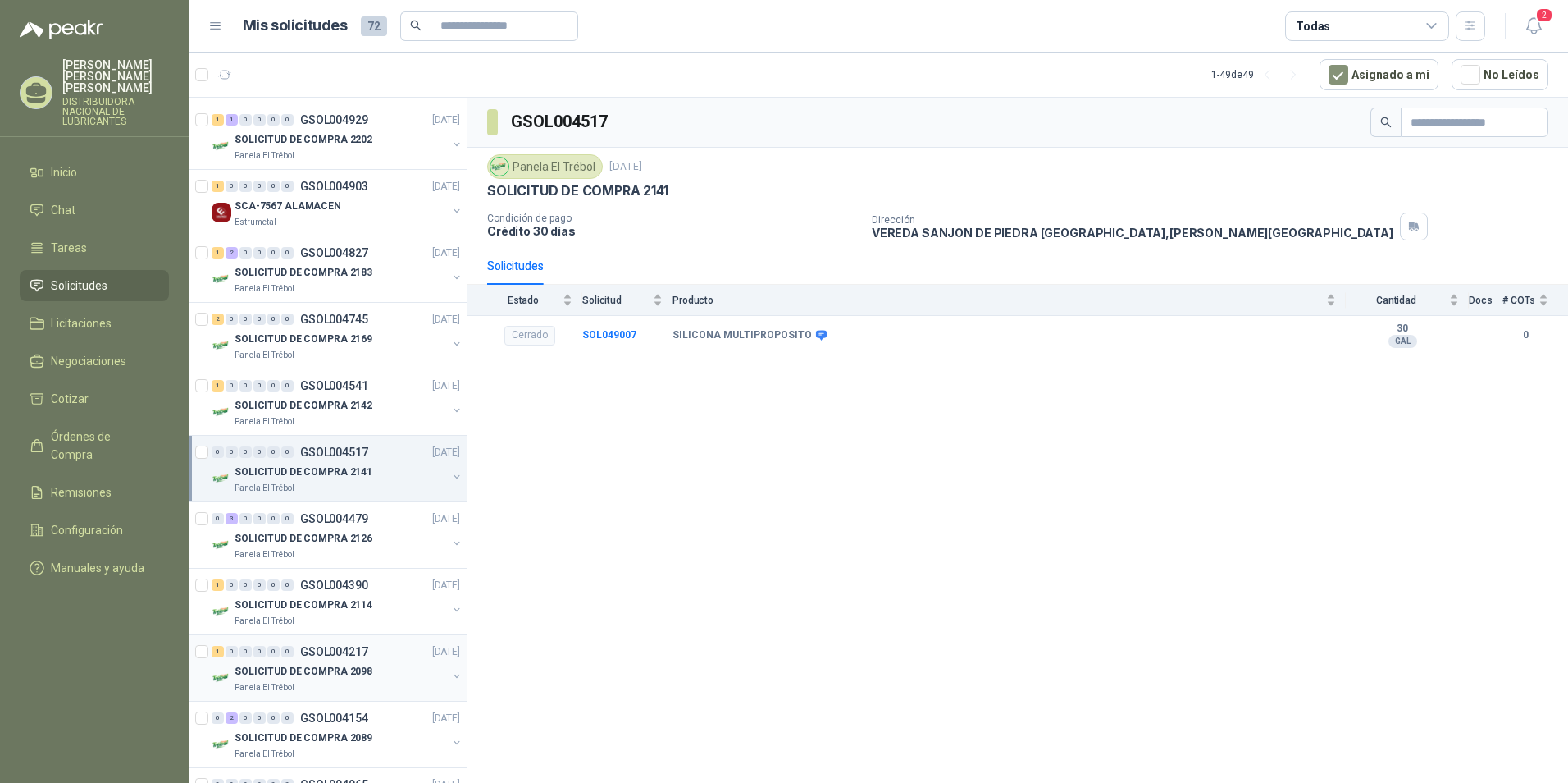
click at [321, 651] on p "GSOL004217" at bounding box center [334, 651] width 68 height 12
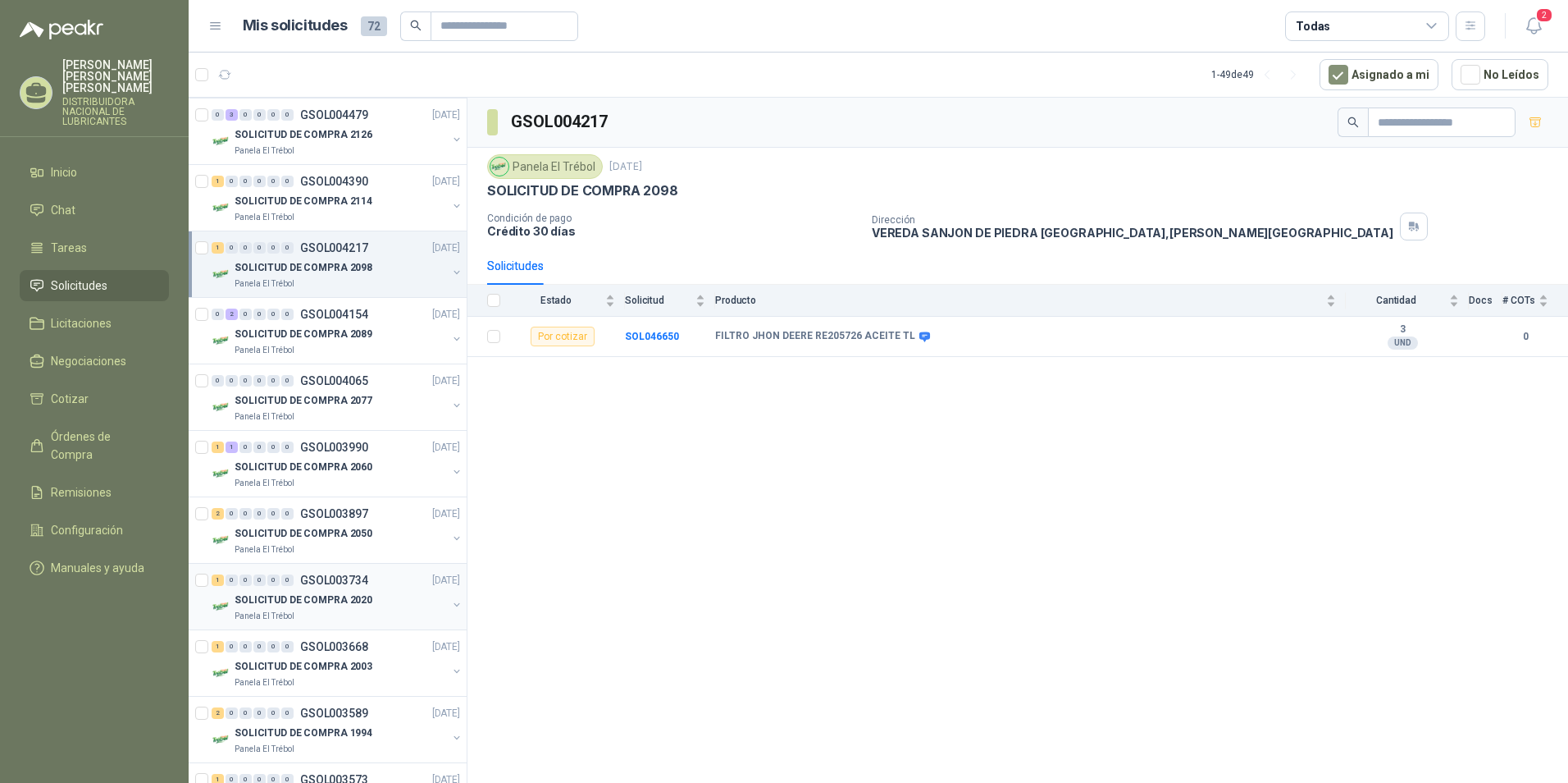
scroll to position [820, 0]
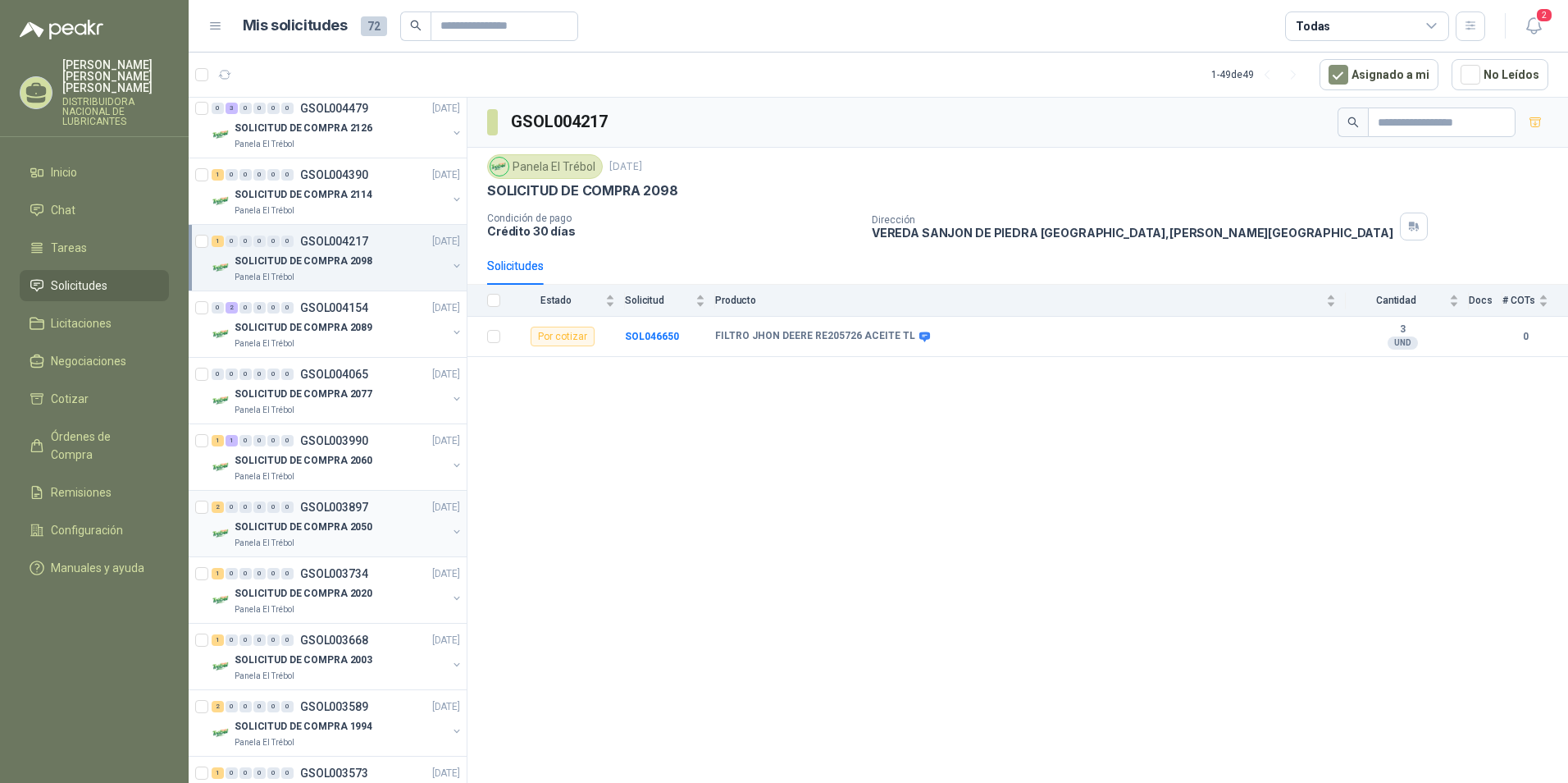
click at [314, 530] on p "SOLICITUD DE COMPRA 2050" at bounding box center [303, 526] width 138 height 15
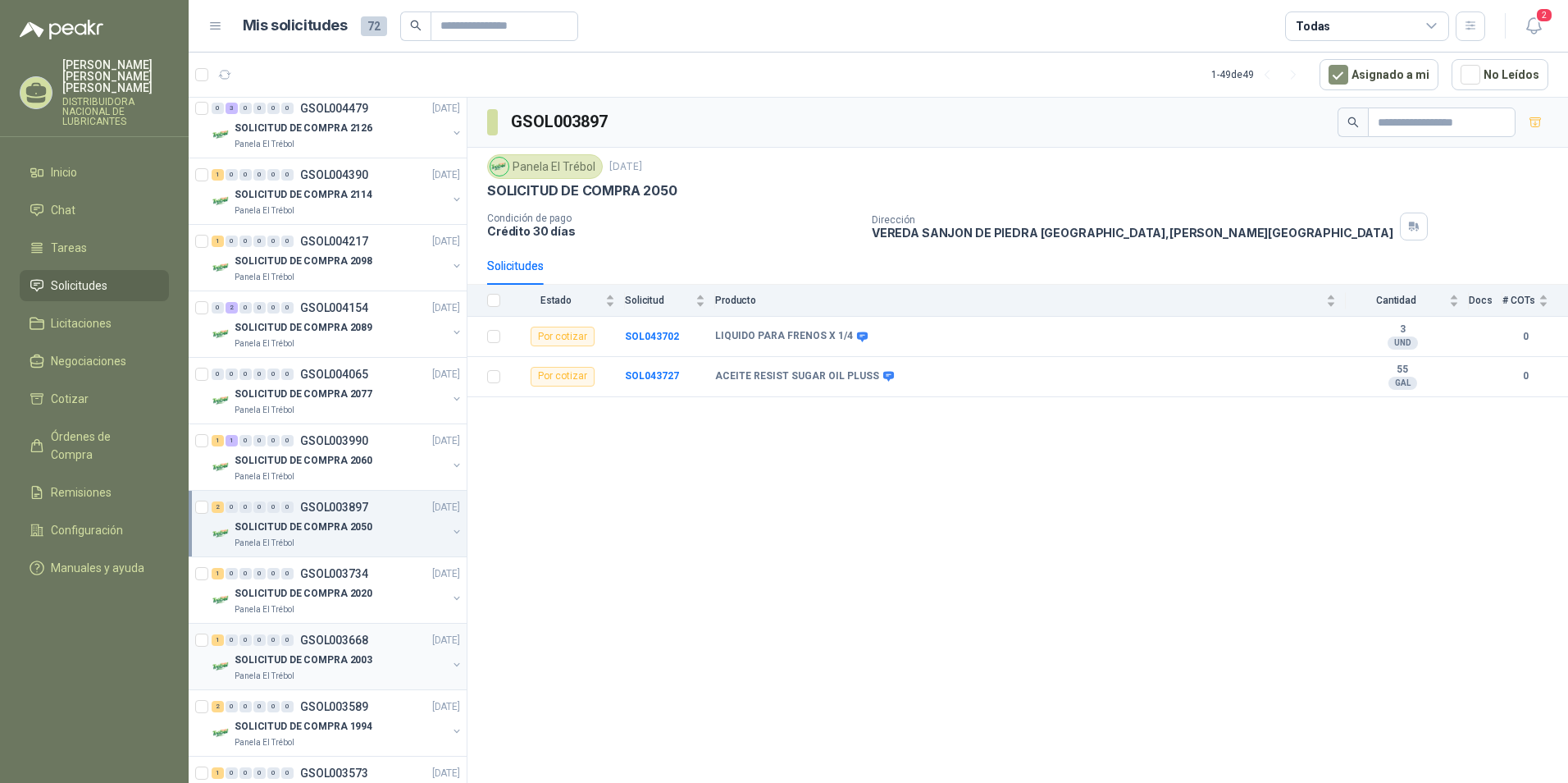
click at [360, 674] on div "Panela El Trébol" at bounding box center [340, 676] width 213 height 14
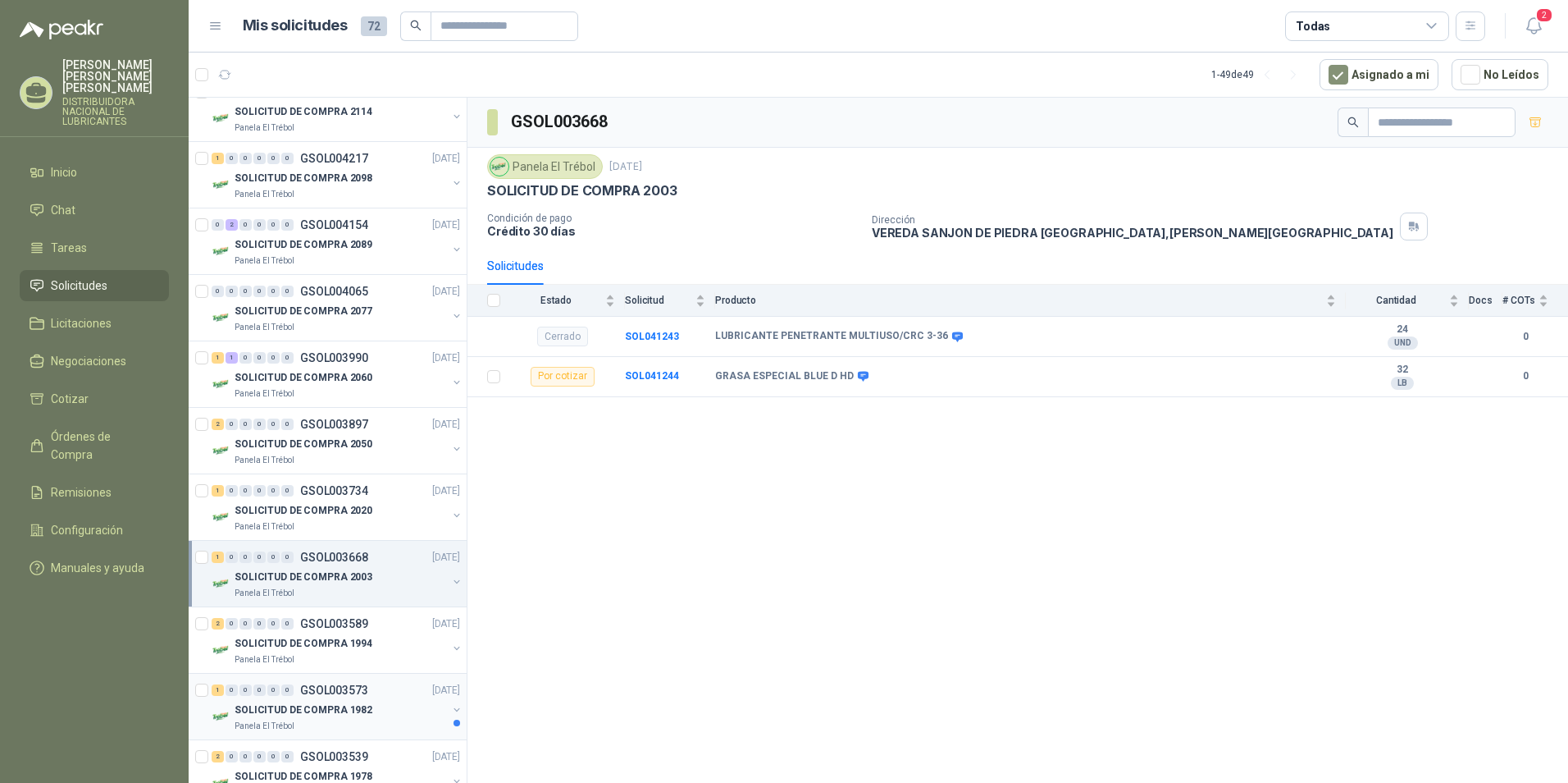
scroll to position [1067, 0]
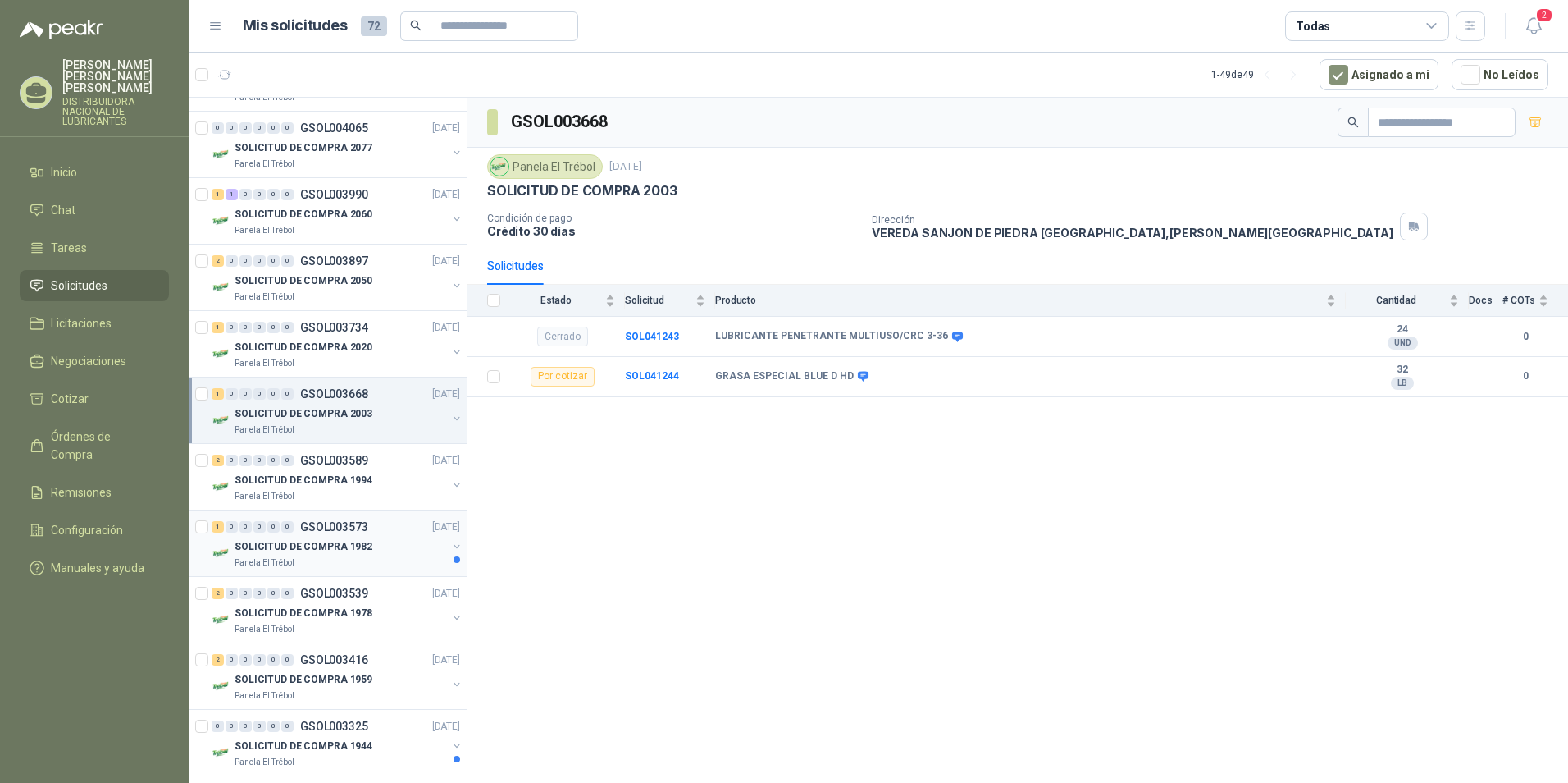
click at [340, 531] on p "GSOL003573" at bounding box center [334, 526] width 68 height 12
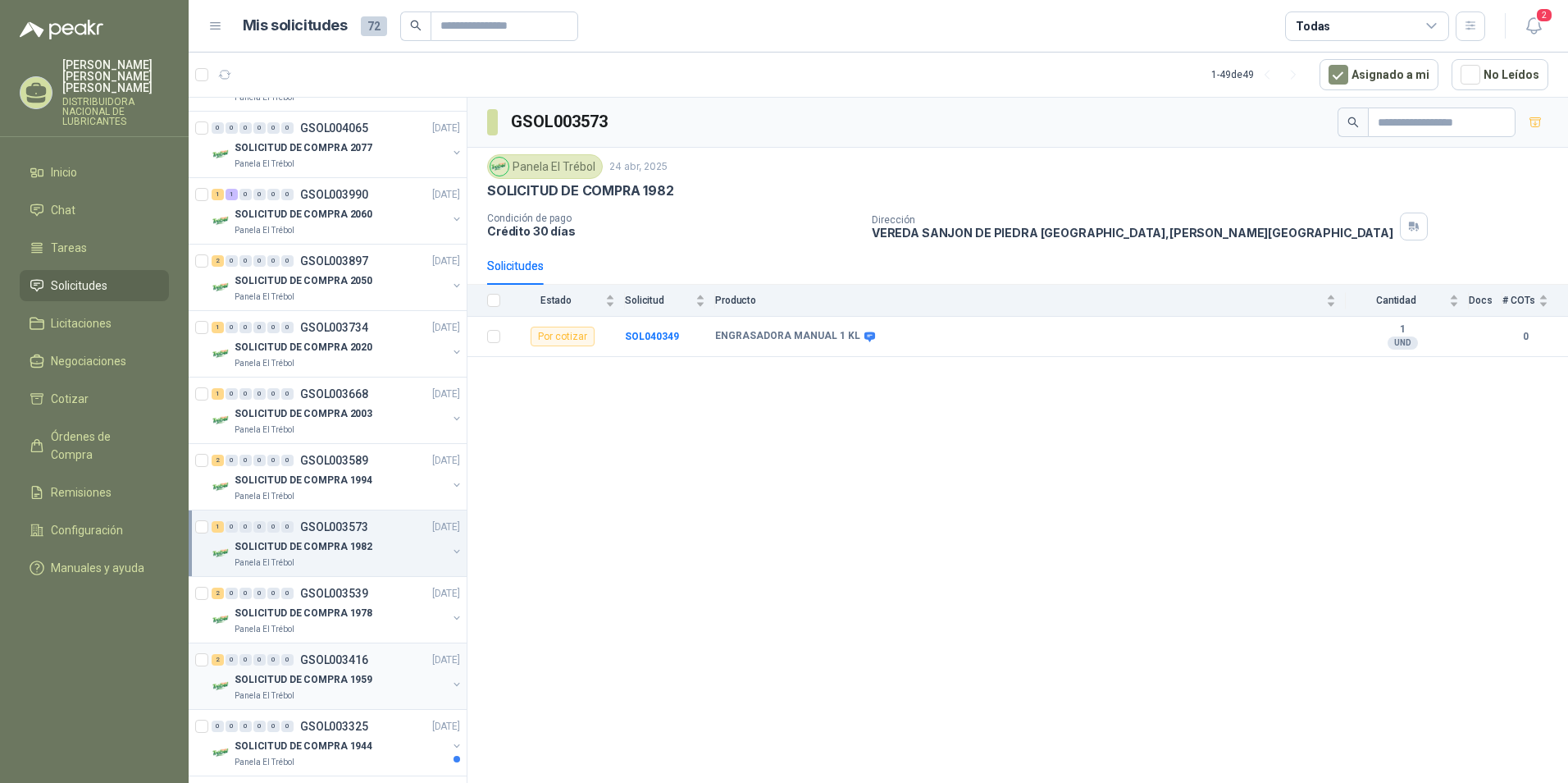
click at [359, 684] on p "SOLICITUD DE COMPRA 1959" at bounding box center [303, 679] width 138 height 15
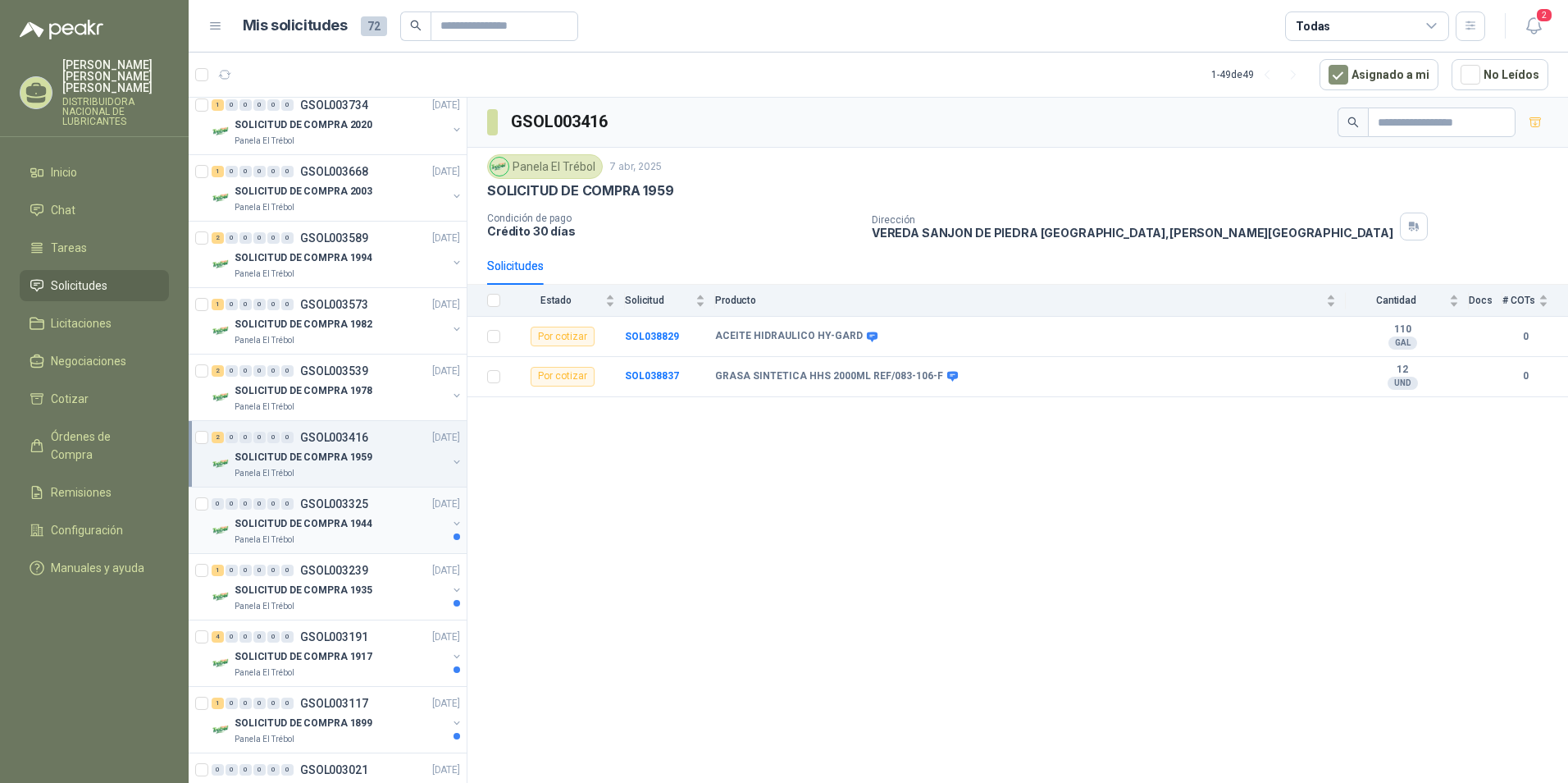
scroll to position [1313, 0]
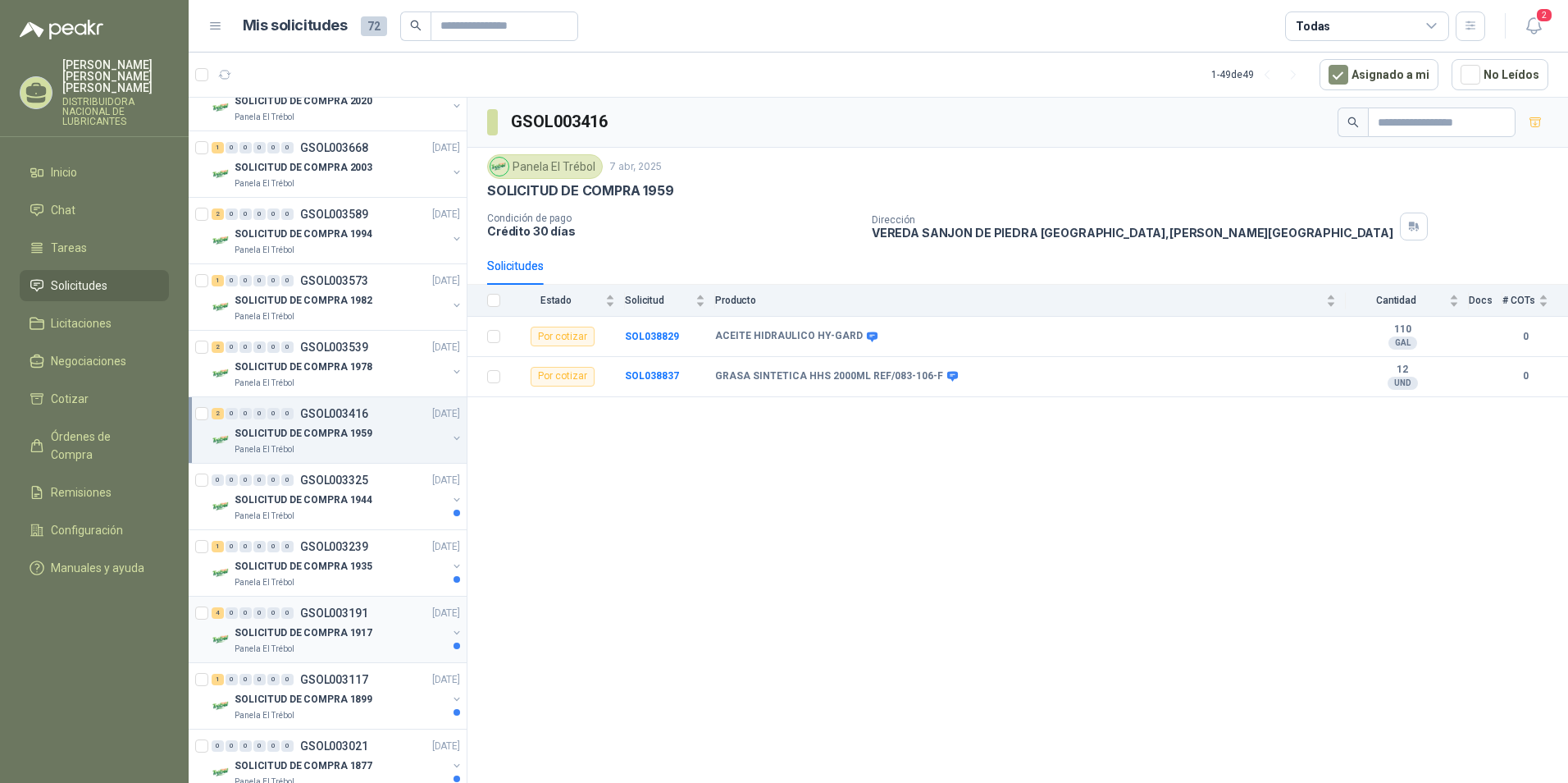
click at [263, 598] on div "4 0 0 0 0 0 GSOL003191 19/03/25 SOLICITUD DE COMPRA 1917 Panela El Trébol" at bounding box center [327, 630] width 278 height 67
click at [332, 698] on p "SOLICITUD DE COMPRA 1899" at bounding box center [303, 698] width 138 height 15
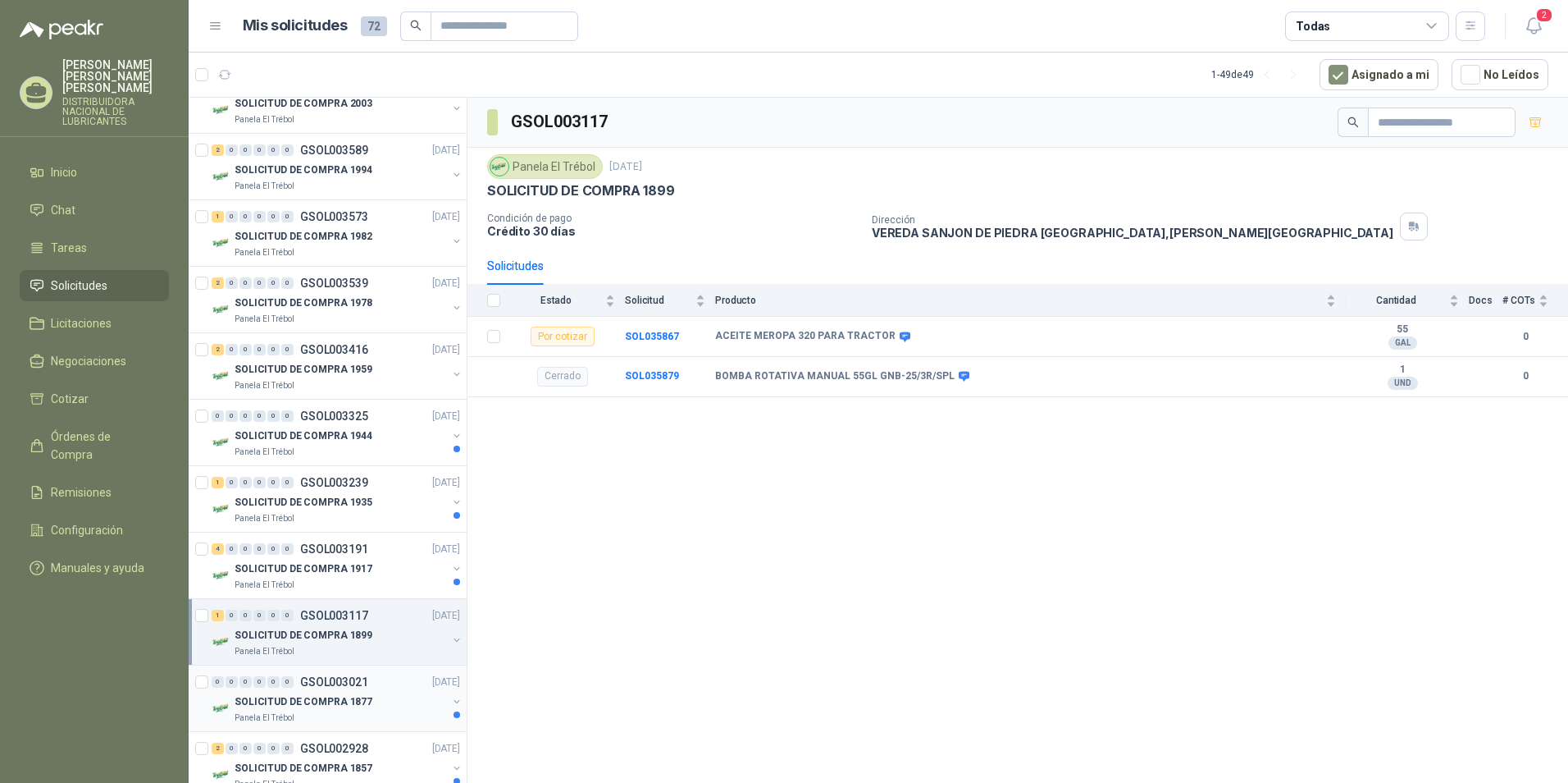
scroll to position [1477, 0]
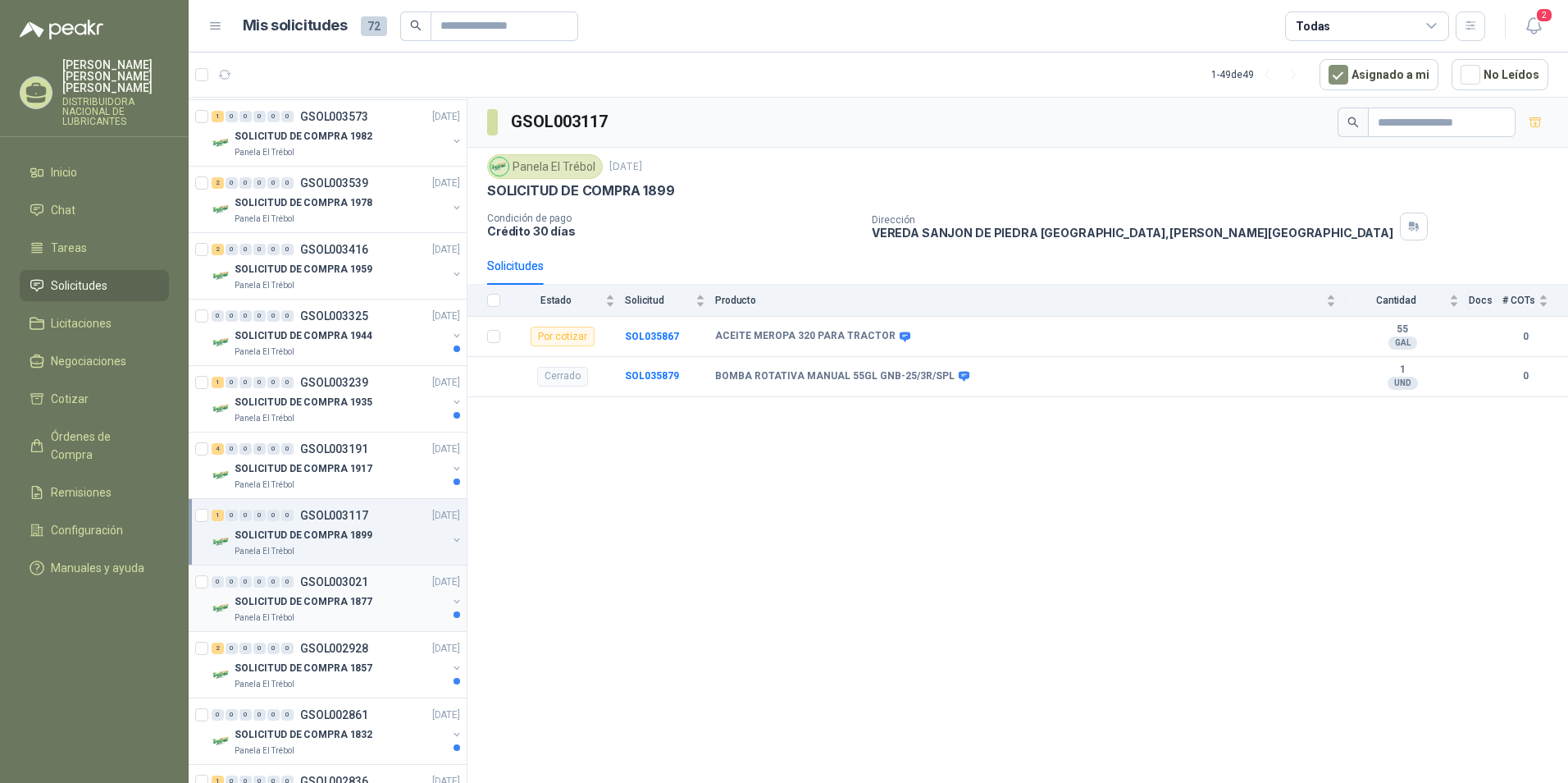
click at [319, 606] on p "SOLICITUD DE COMPRA 1877" at bounding box center [303, 601] width 138 height 15
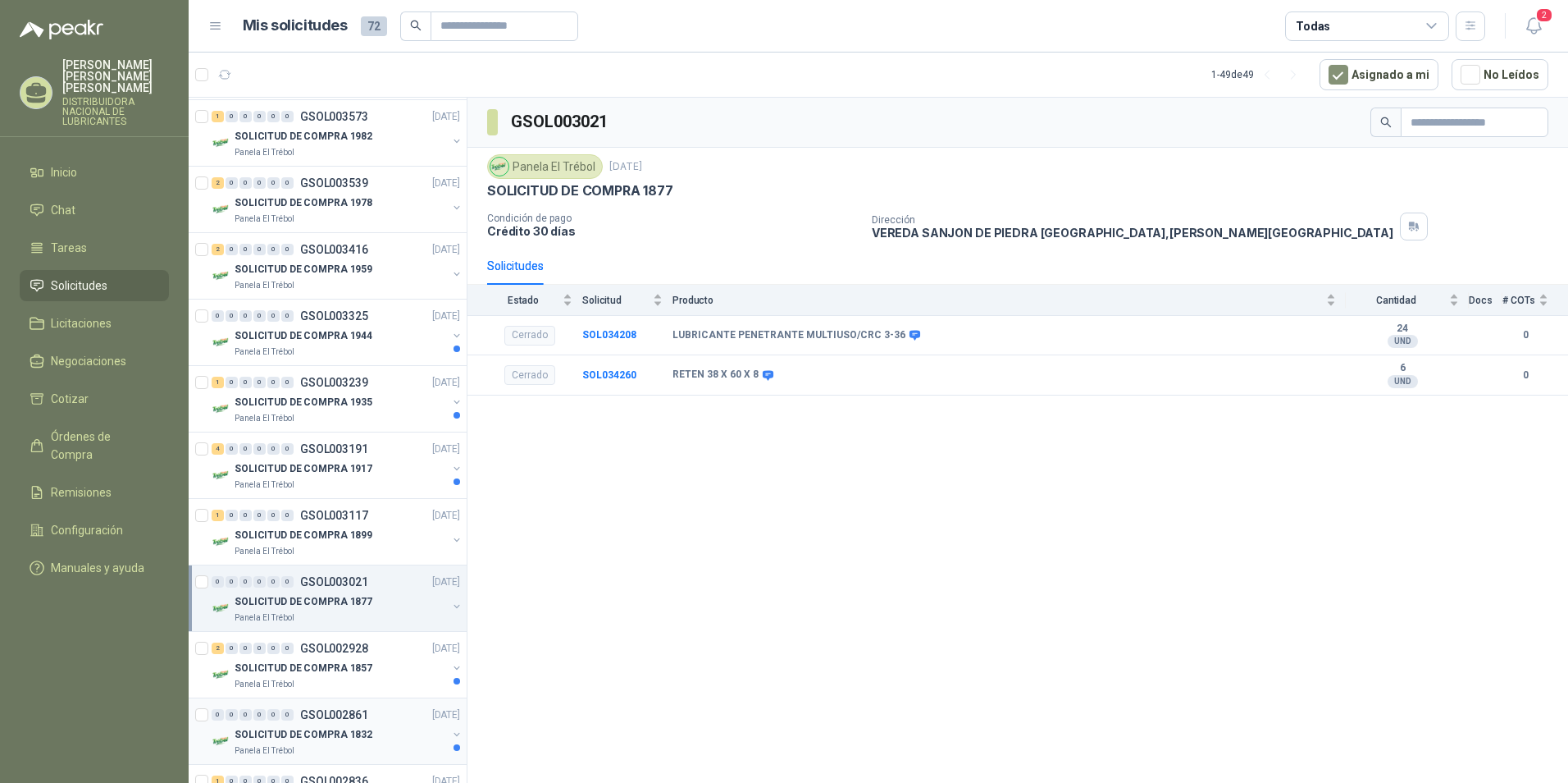
click at [364, 728] on p "SOLICITUD DE COMPRA 1832" at bounding box center [303, 734] width 138 height 15
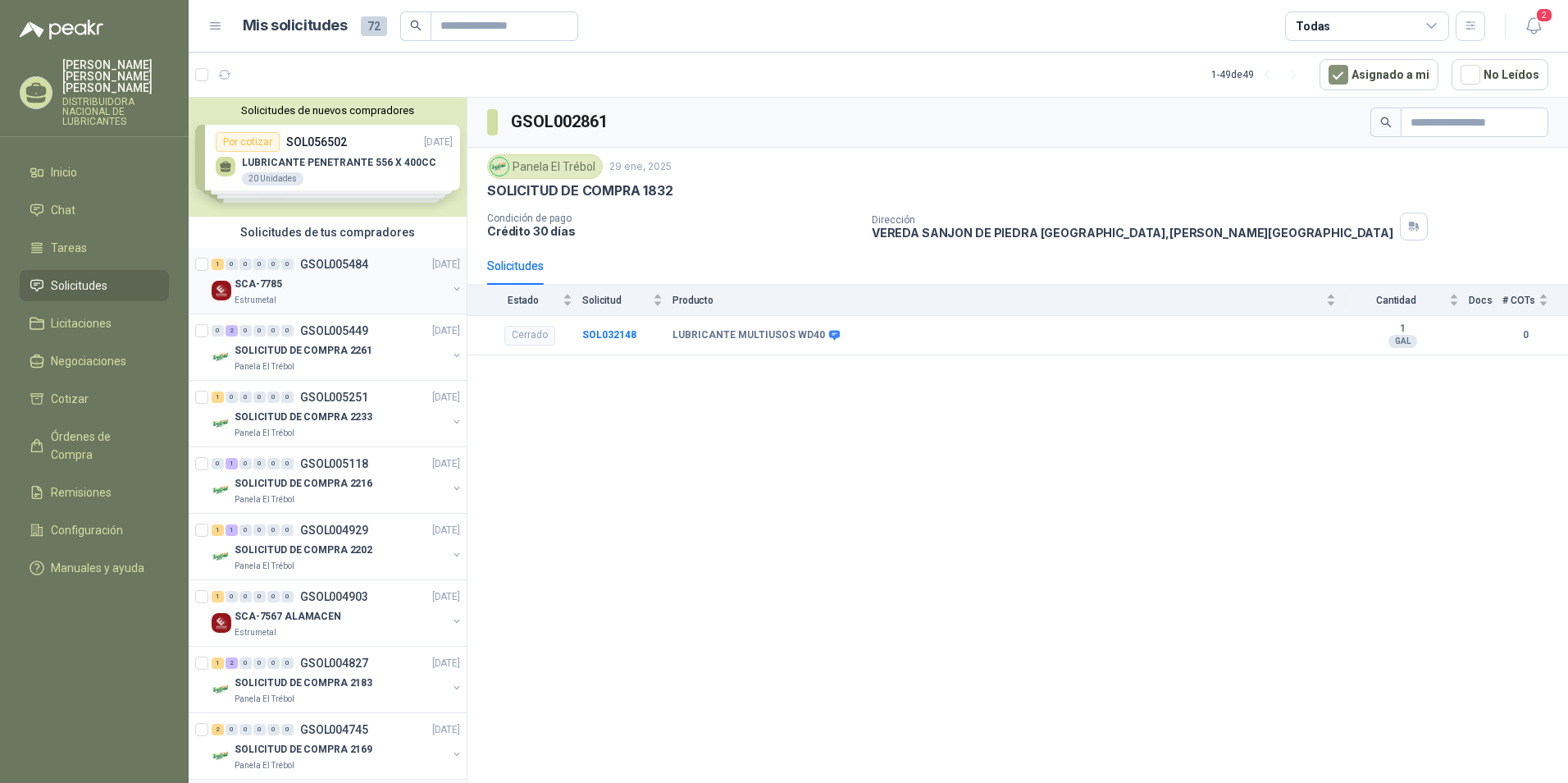
click at [310, 269] on p "GSOL005484" at bounding box center [334, 264] width 68 height 12
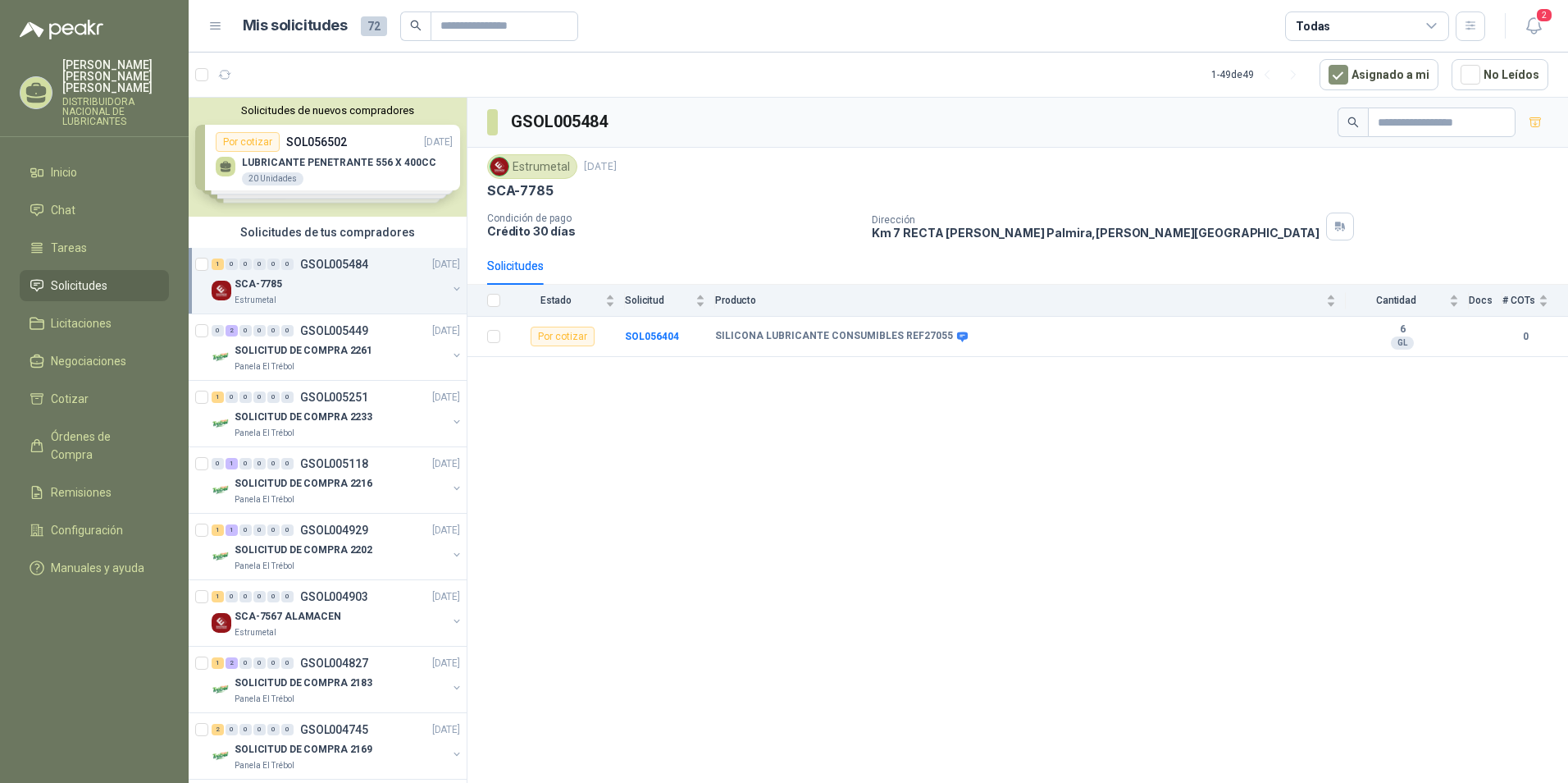
click at [270, 294] on div "SCA-7785 Estrumetal" at bounding box center [340, 290] width 213 height 32
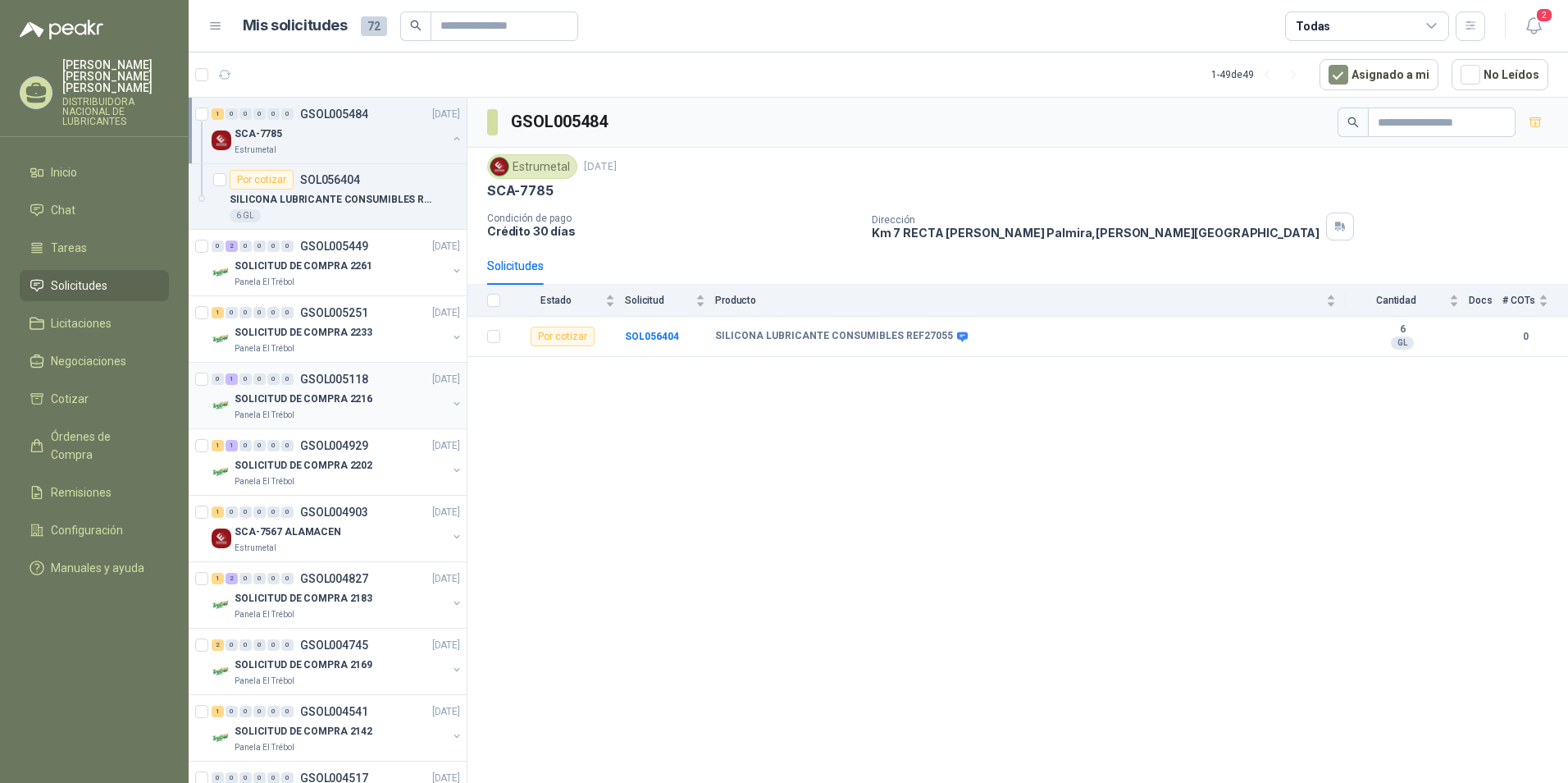
scroll to position [164, 0]
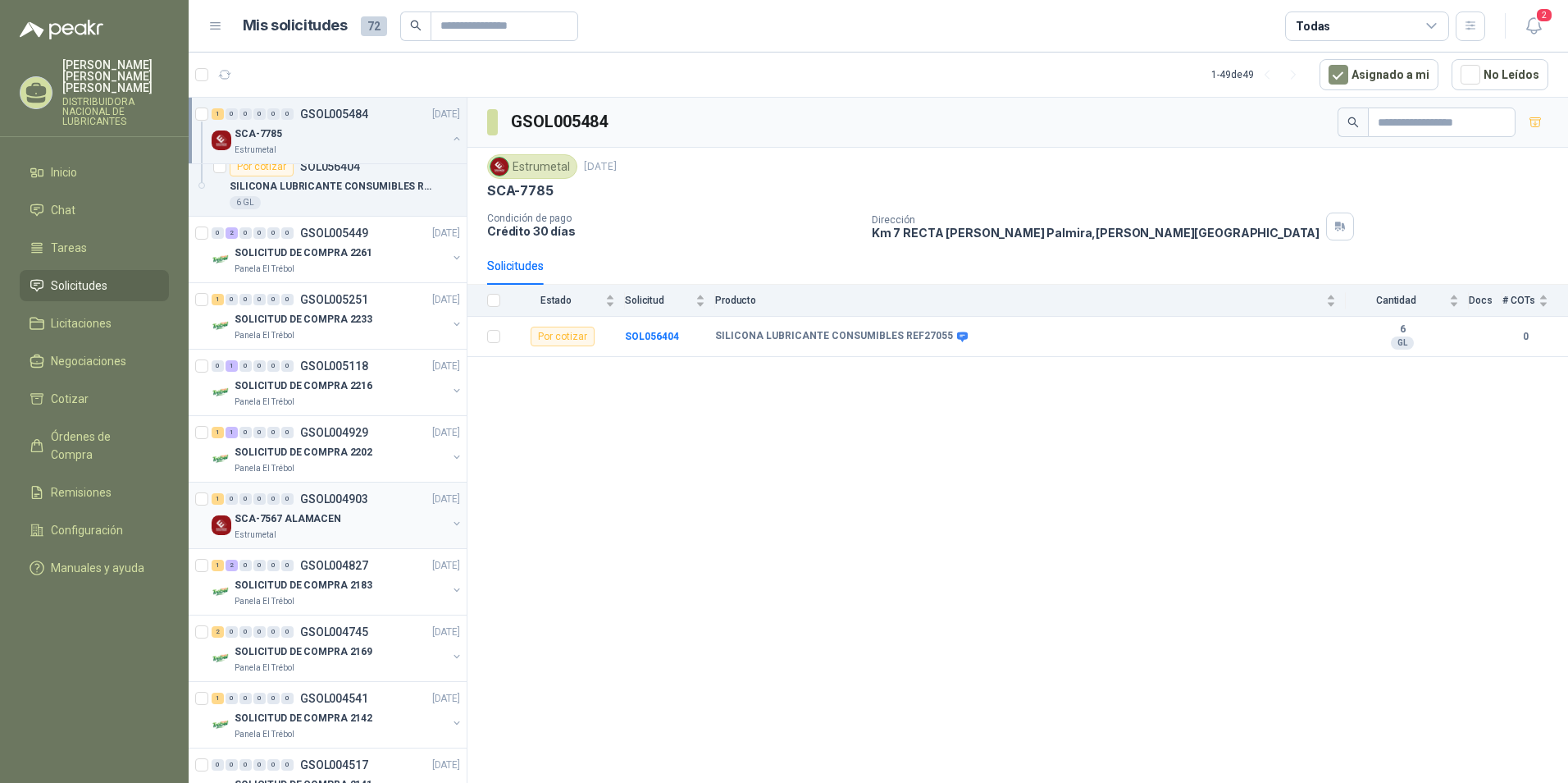
click at [312, 518] on p "SCA-7567 ALAMACEN" at bounding box center [287, 518] width 106 height 15
click at [360, 245] on div "SOLICITUD DE COMPRA 2261" at bounding box center [340, 252] width 213 height 20
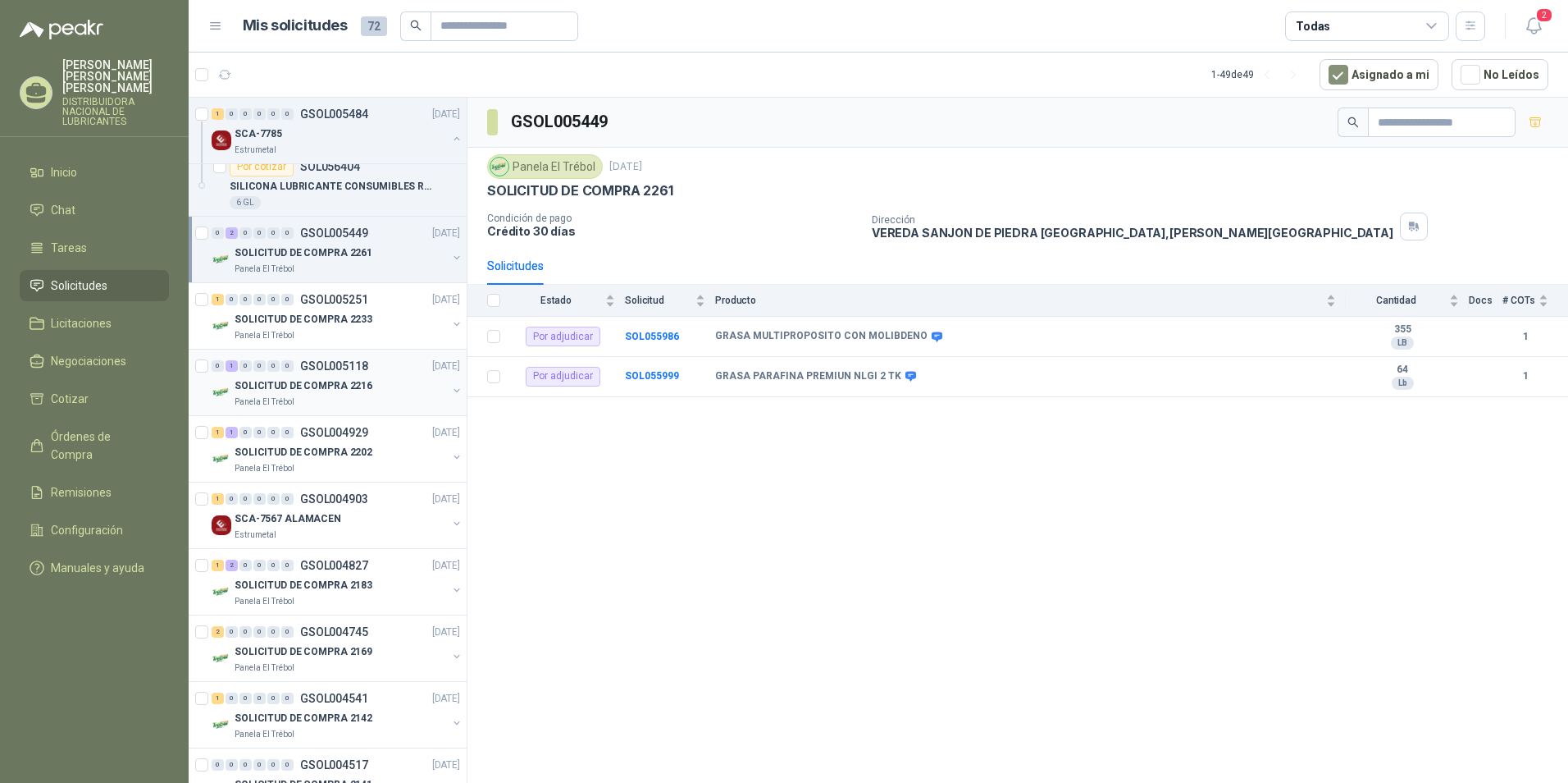
click at [343, 388] on p "SOLICITUD DE COMPRA 2216" at bounding box center [303, 386] width 138 height 15
